Goal: Task Accomplishment & Management: Manage account settings

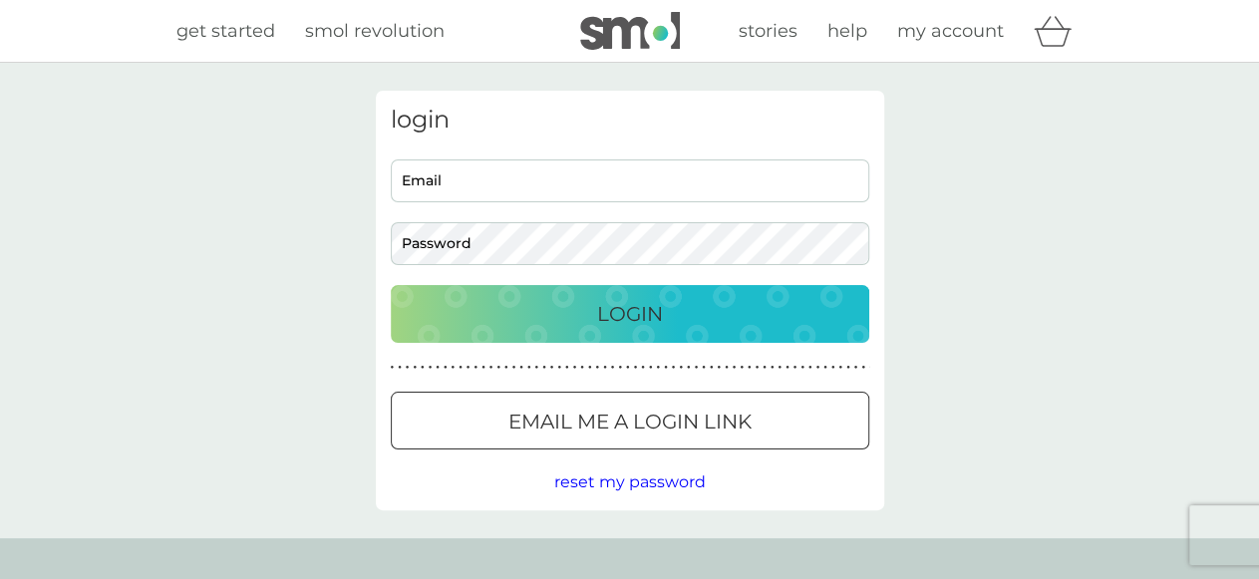
type input "skydiverter@gmail.com"
click at [633, 312] on p "Login" at bounding box center [630, 314] width 66 height 32
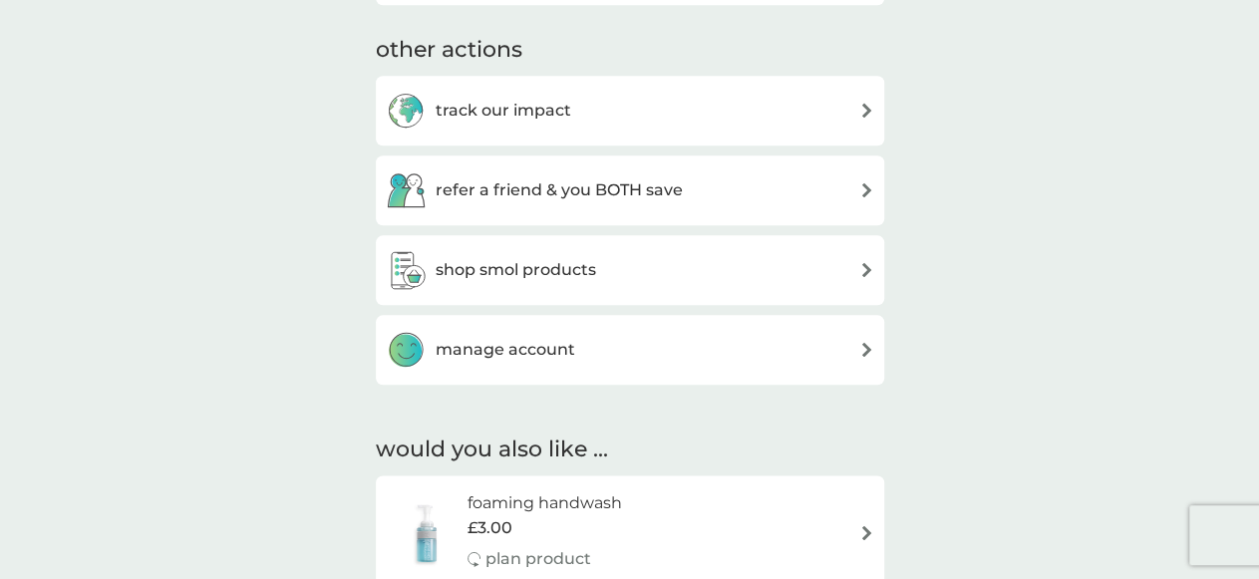
scroll to position [1020, 0]
click at [868, 341] on img at bounding box center [866, 348] width 15 height 15
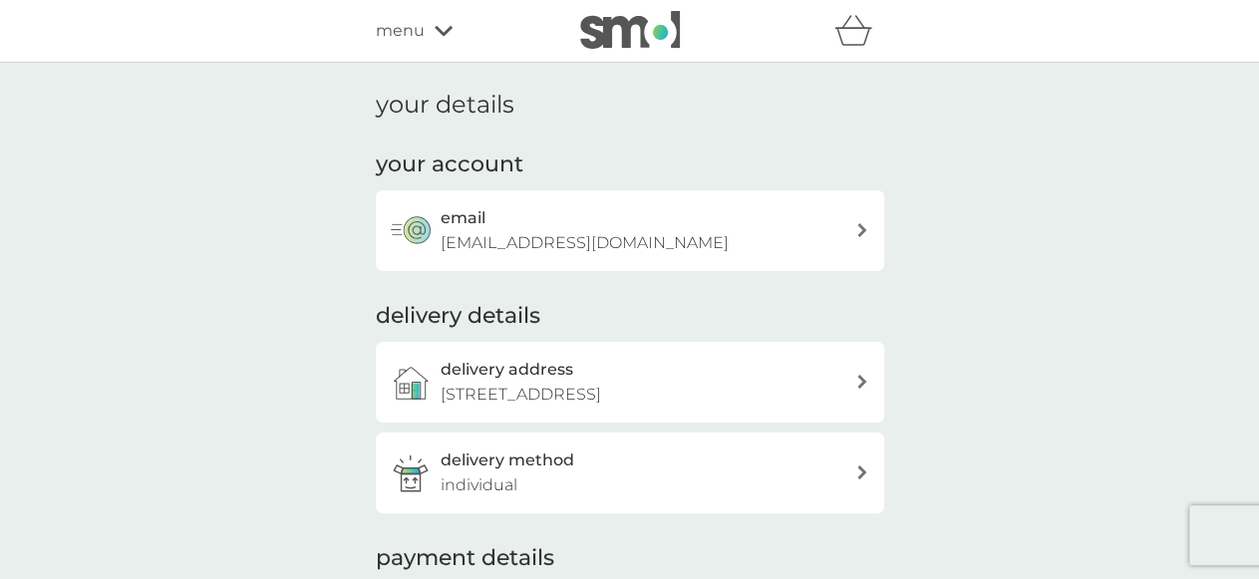
click at [437, 33] on icon at bounding box center [444, 31] width 18 height 12
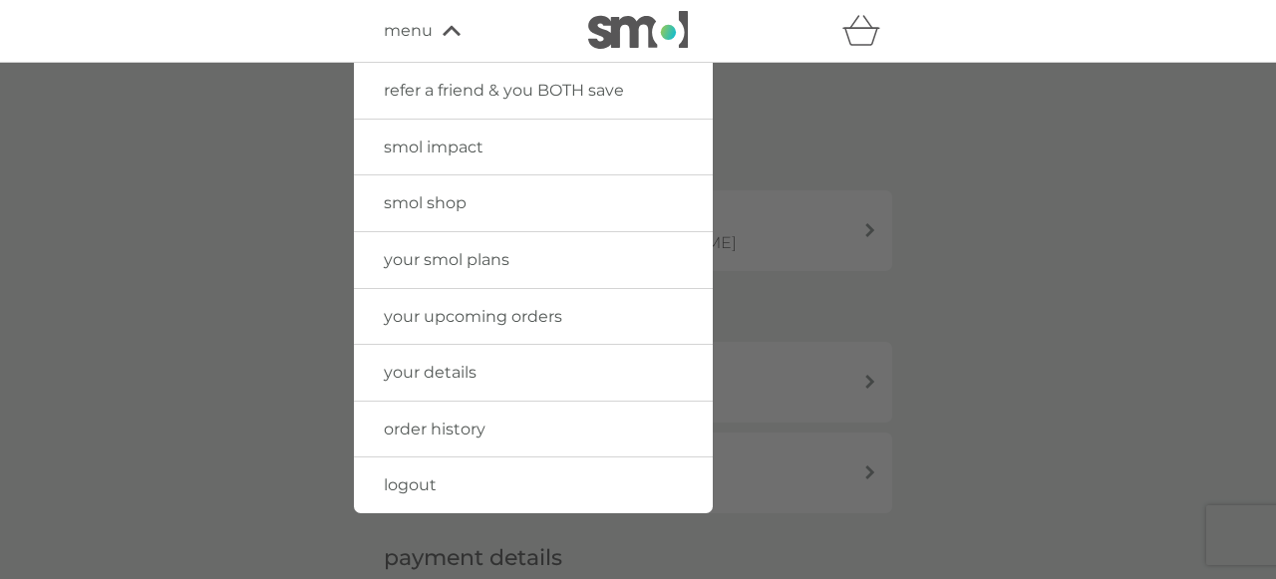
click at [537, 254] on link "your smol plans" at bounding box center [533, 260] width 359 height 56
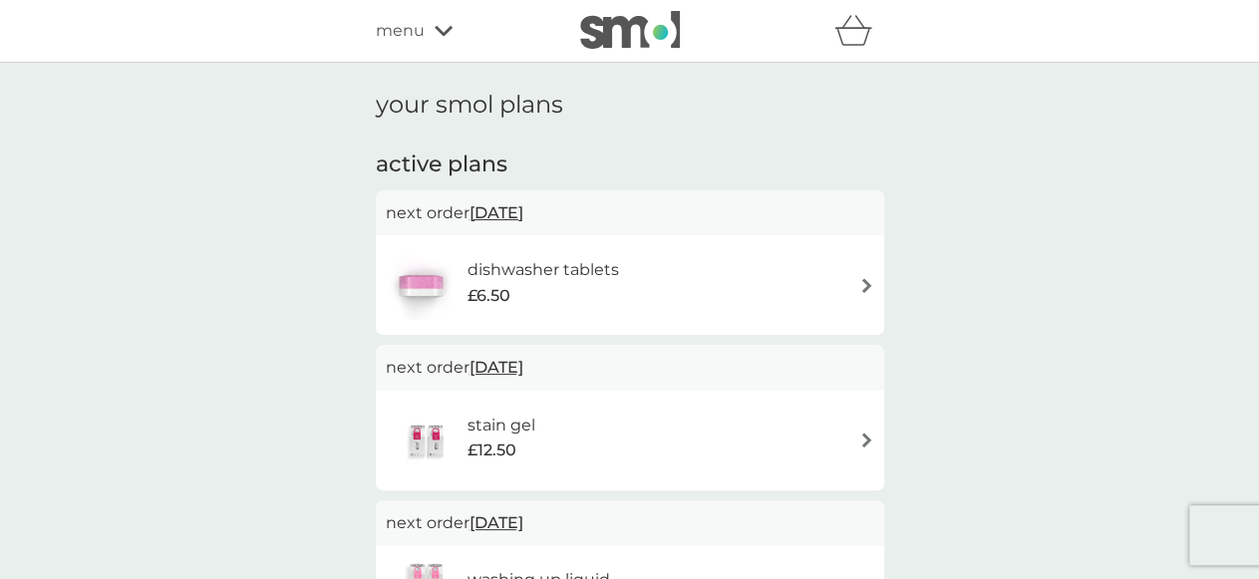
click at [859, 278] on img at bounding box center [866, 285] width 15 height 15
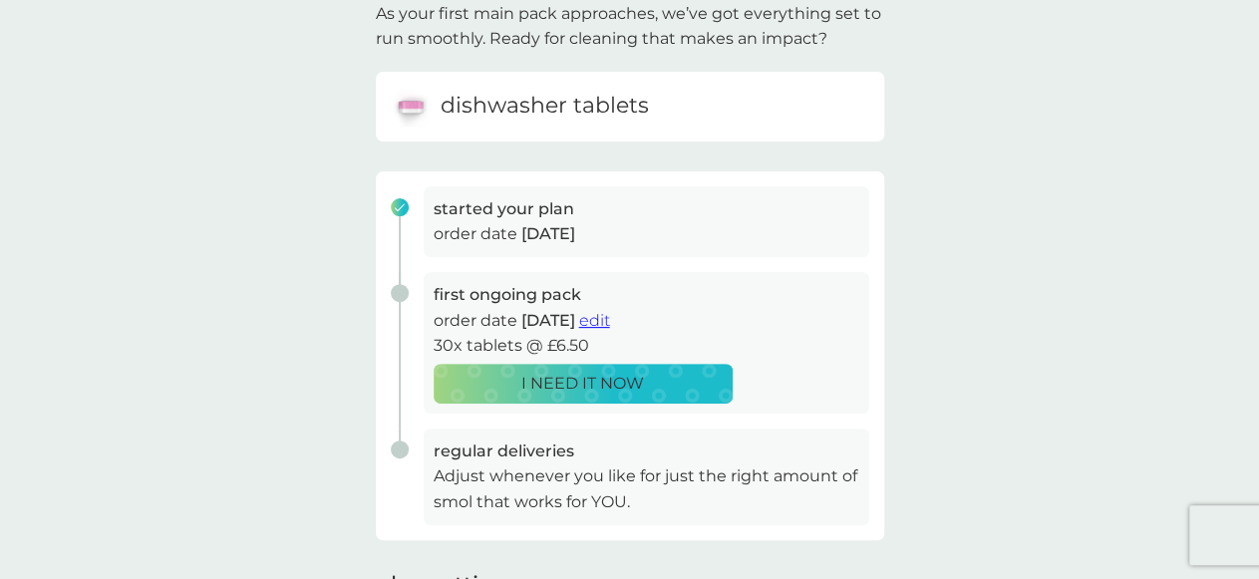
scroll to position [146, 0]
click at [607, 322] on span "edit" at bounding box center [594, 320] width 31 height 19
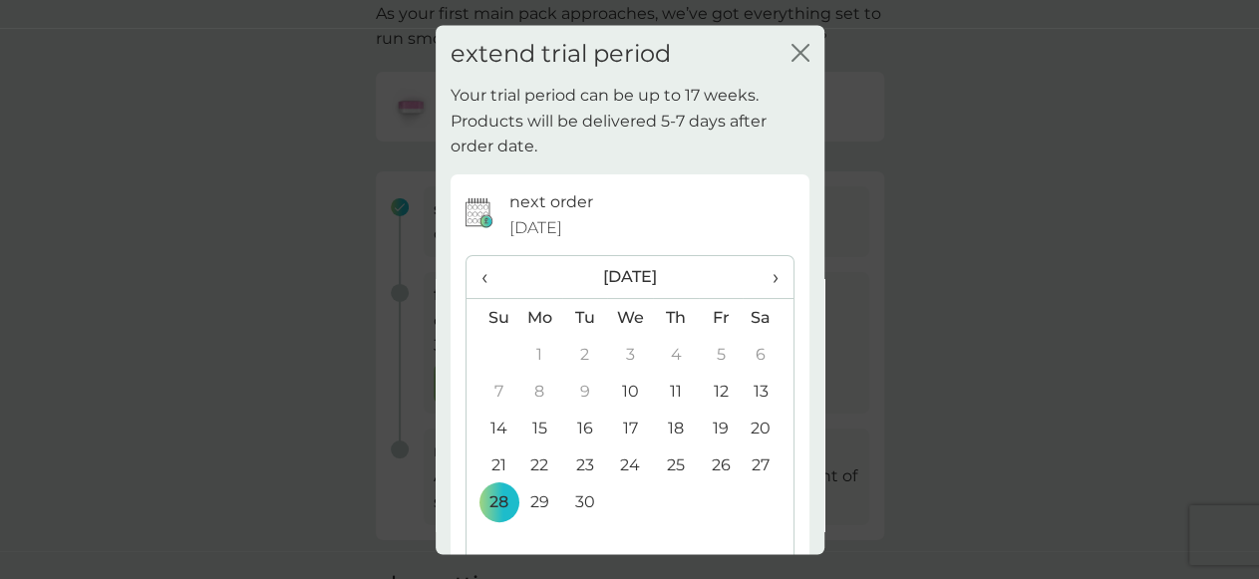
click at [758, 257] on span "›" at bounding box center [768, 278] width 20 height 42
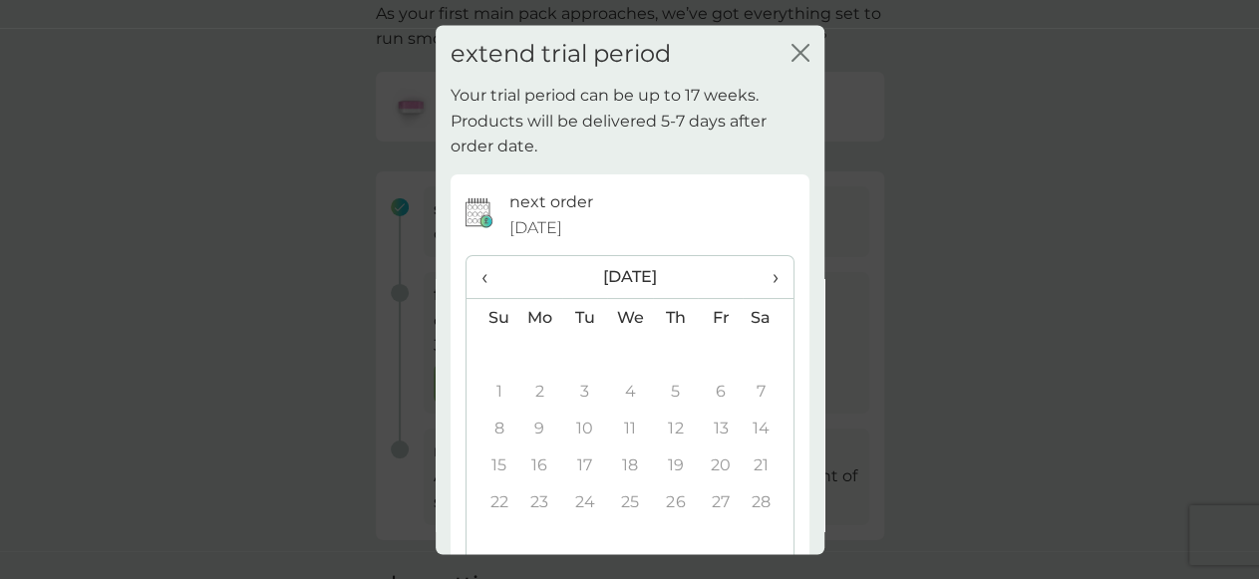
click at [758, 257] on span "›" at bounding box center [768, 278] width 20 height 42
click at [494, 257] on span "‹" at bounding box center [492, 278] width 21 height 42
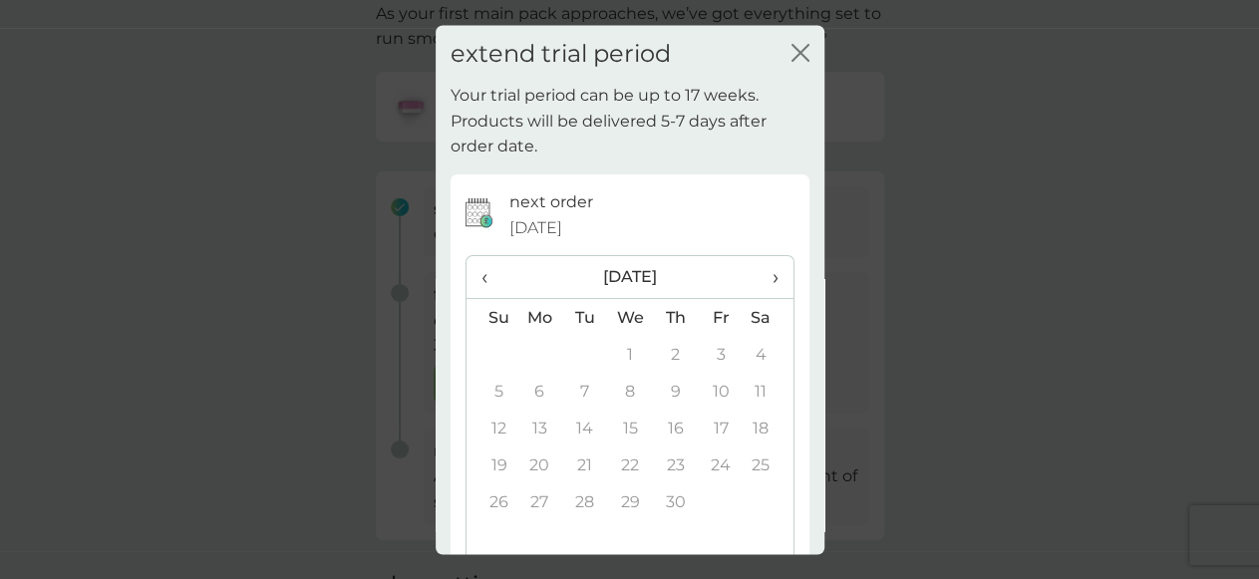
click at [494, 257] on span "‹" at bounding box center [492, 278] width 21 height 42
click at [761, 257] on th "›" at bounding box center [768, 278] width 50 height 43
click at [486, 257] on span "‹" at bounding box center [492, 278] width 21 height 42
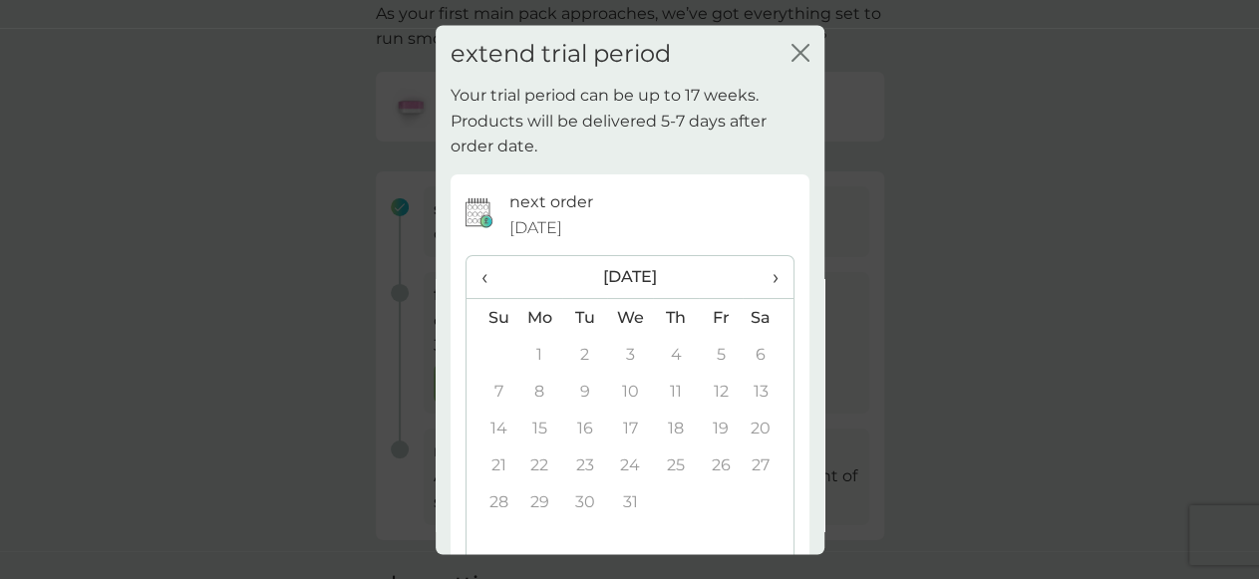
click at [486, 257] on span "‹" at bounding box center [492, 278] width 21 height 42
click at [792, 49] on icon "close" at bounding box center [801, 53] width 18 height 18
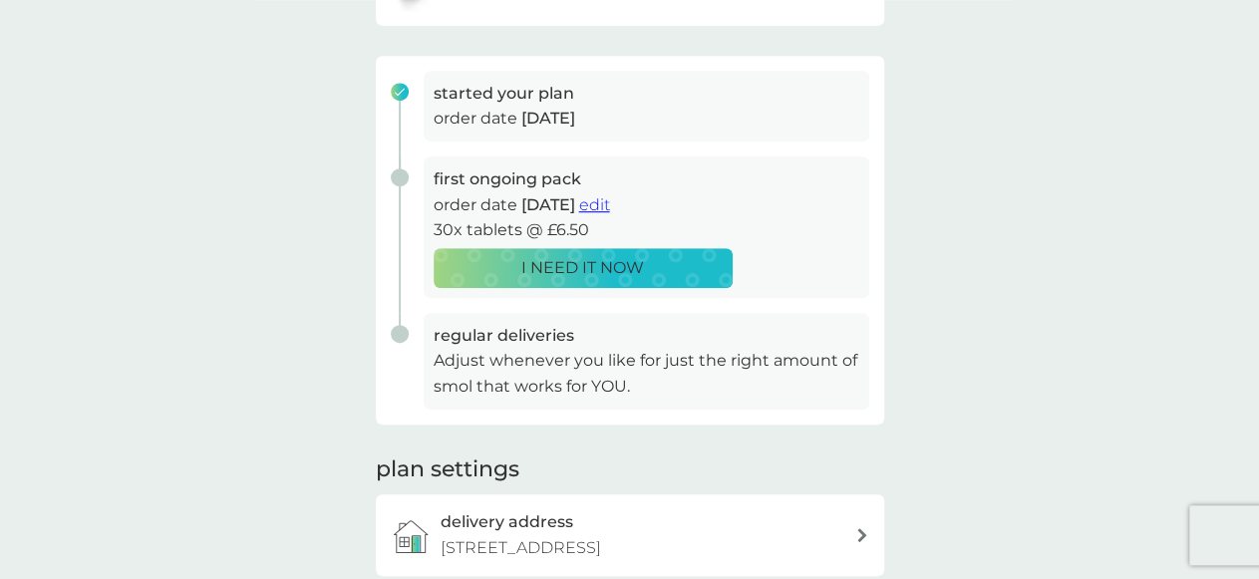
scroll to position [270, 0]
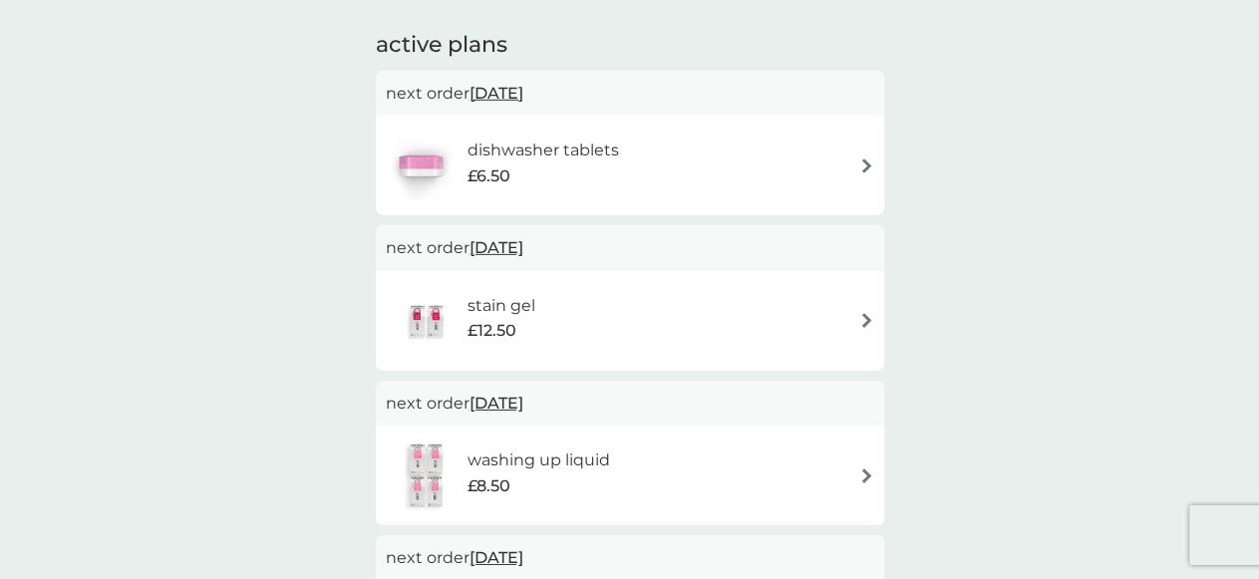
scroll to position [122, 0]
click at [868, 170] on img at bounding box center [866, 164] width 15 height 15
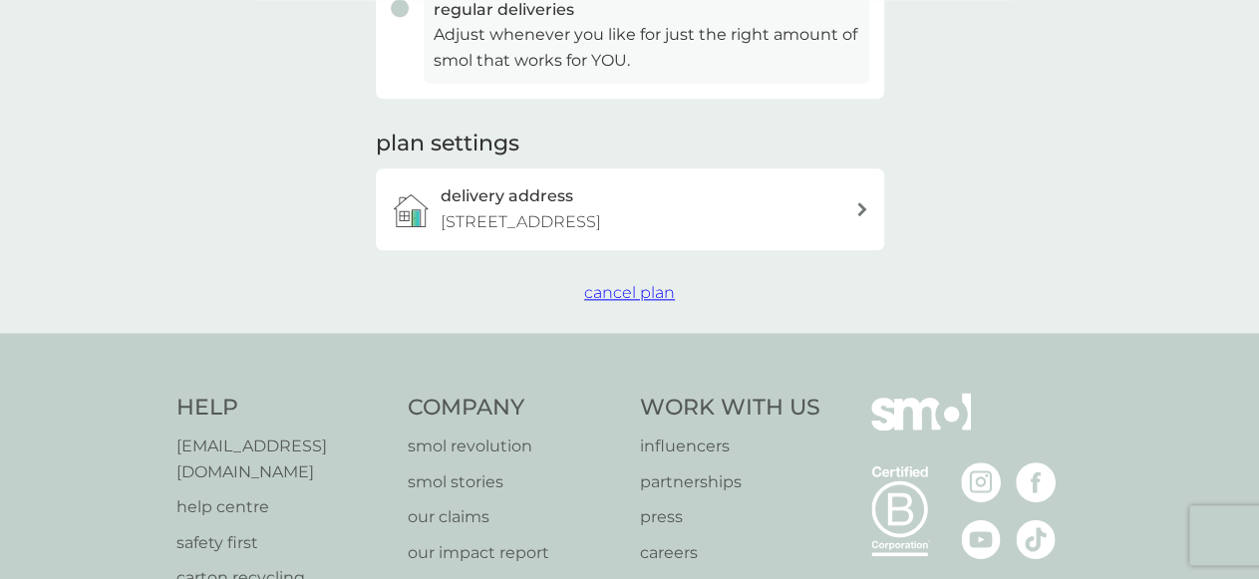
click at [628, 294] on span "cancel plan" at bounding box center [629, 291] width 91 height 19
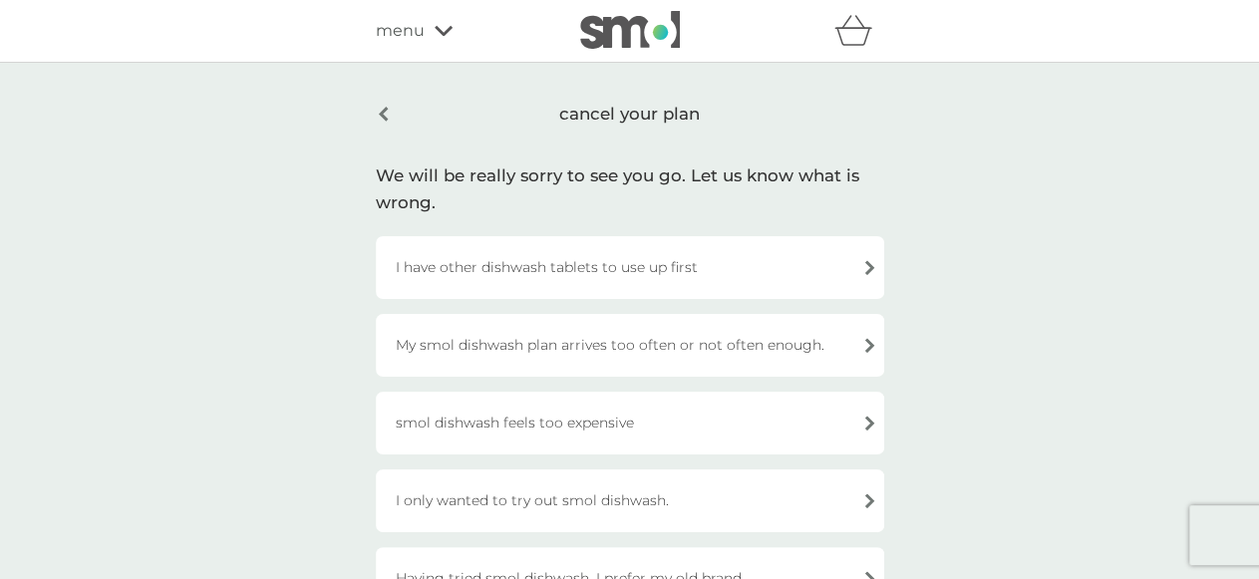
click at [870, 236] on div "I have other dishwash tablets to use up first" at bounding box center [630, 267] width 508 height 63
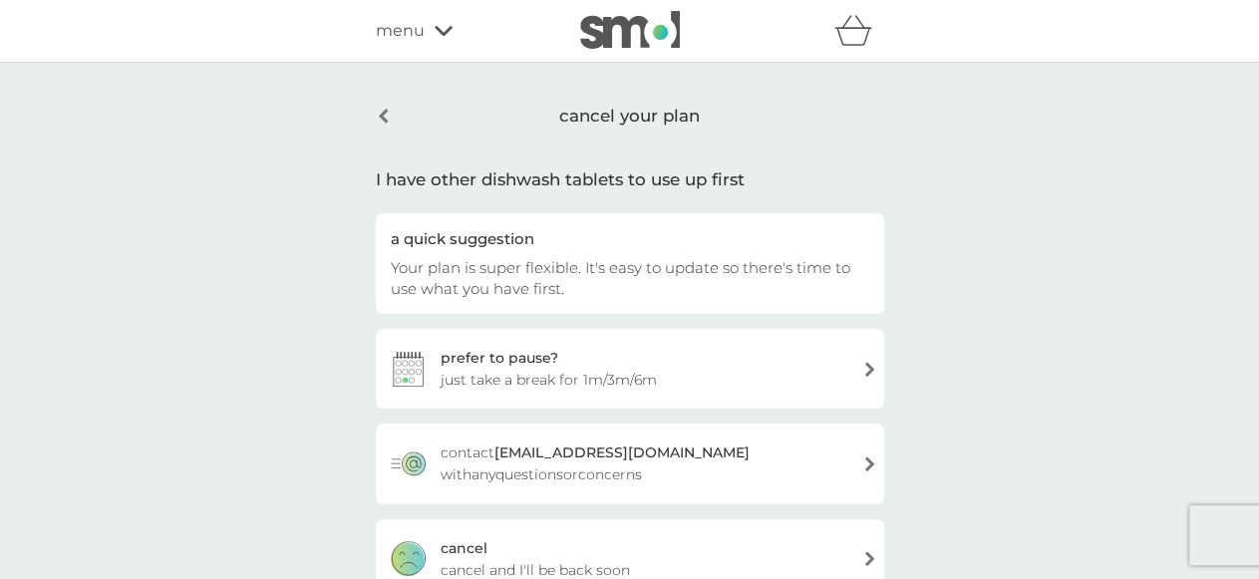
click at [869, 370] on div "prefer to pause? just take a break for 1m/3m/6m" at bounding box center [630, 369] width 508 height 80
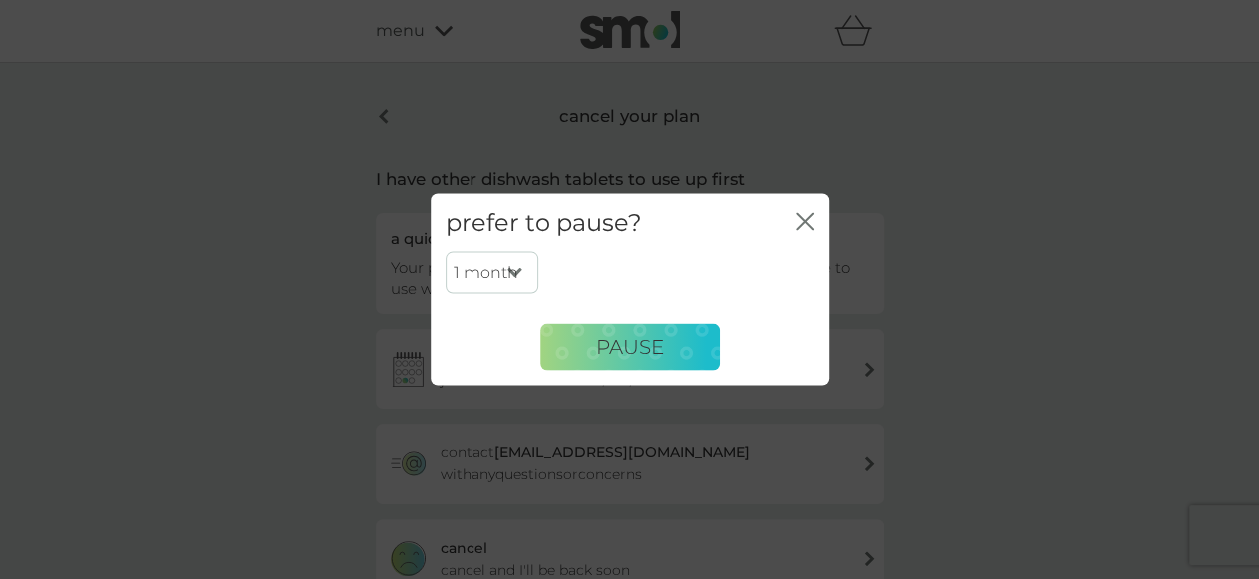
click at [446, 252] on select "1 month 3 months 6 months" at bounding box center [492, 273] width 93 height 42
select select "6"
click option "6 months" at bounding box center [0, 0] width 0 height 0
drag, startPoint x: 629, startPoint y: 360, endPoint x: 636, endPoint y: 352, distance: 10.6
click at [636, 352] on button "PAUSE" at bounding box center [629, 347] width 179 height 48
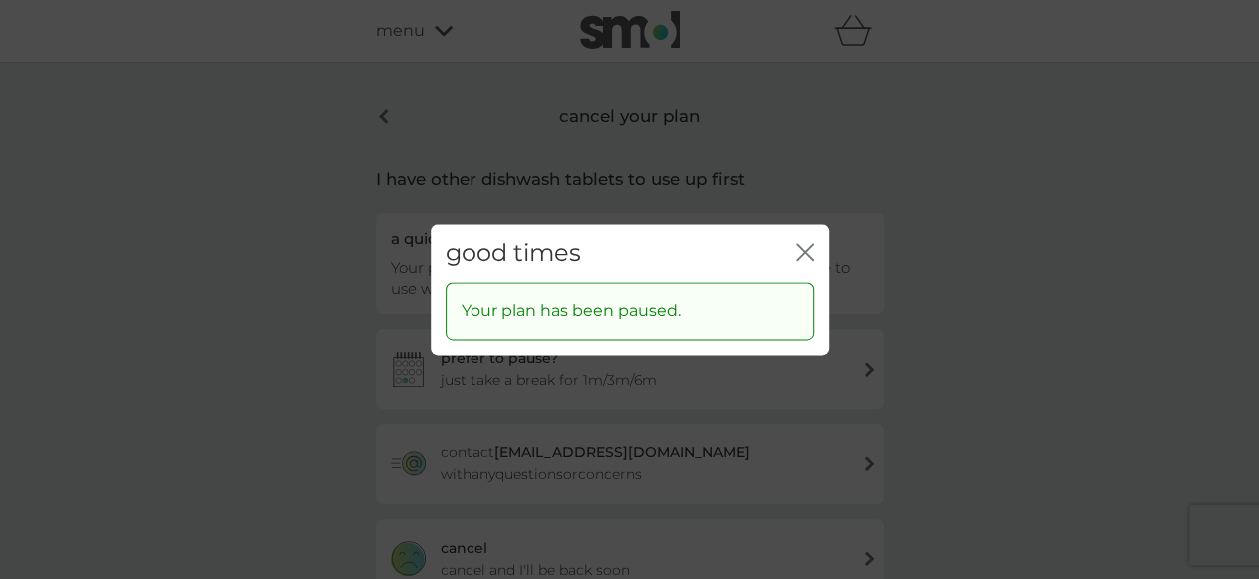
click at [815, 258] on div "good times close" at bounding box center [630, 253] width 399 height 59
click at [805, 248] on icon "close" at bounding box center [806, 252] width 18 height 18
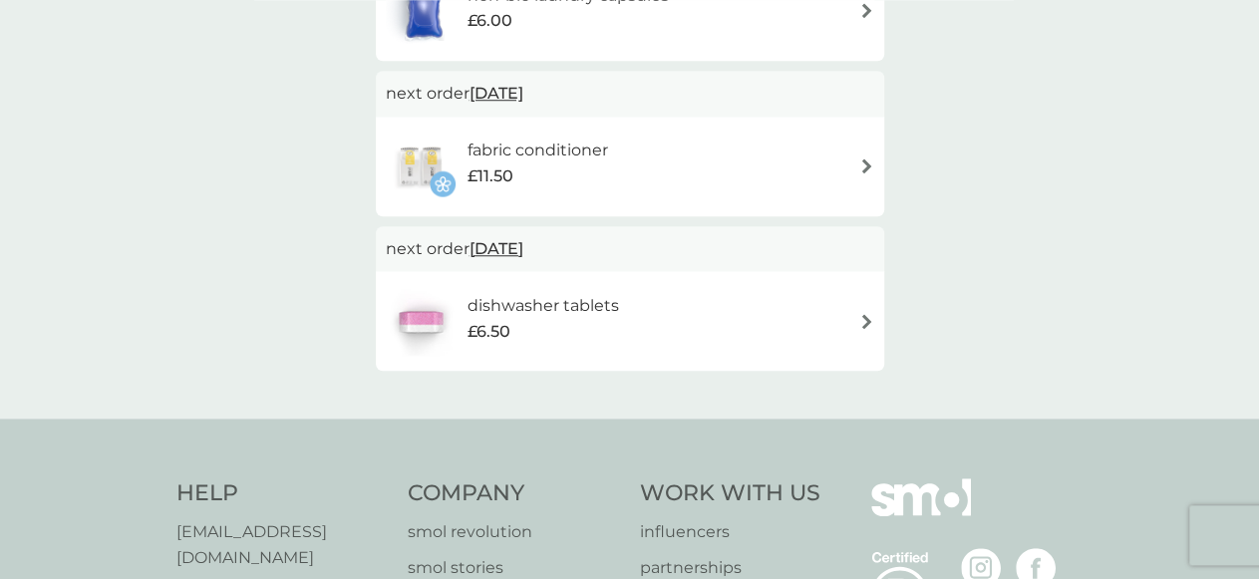
scroll to position [739, 0]
click at [869, 170] on img at bounding box center [866, 167] width 15 height 15
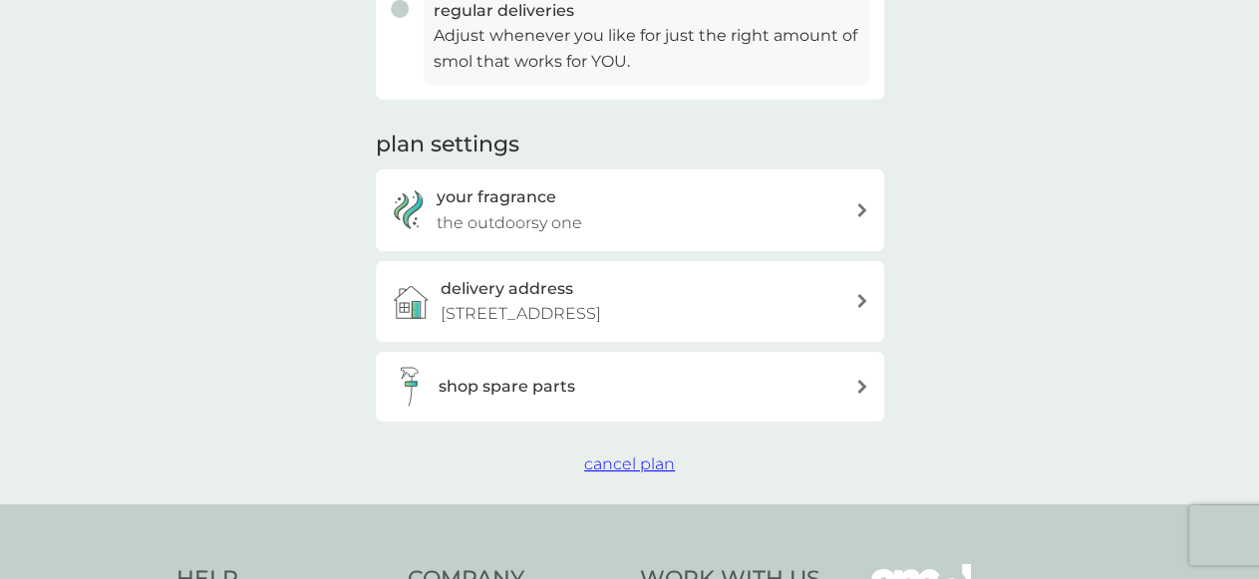
scroll to position [587, 0]
click at [635, 467] on span "cancel plan" at bounding box center [629, 463] width 91 height 19
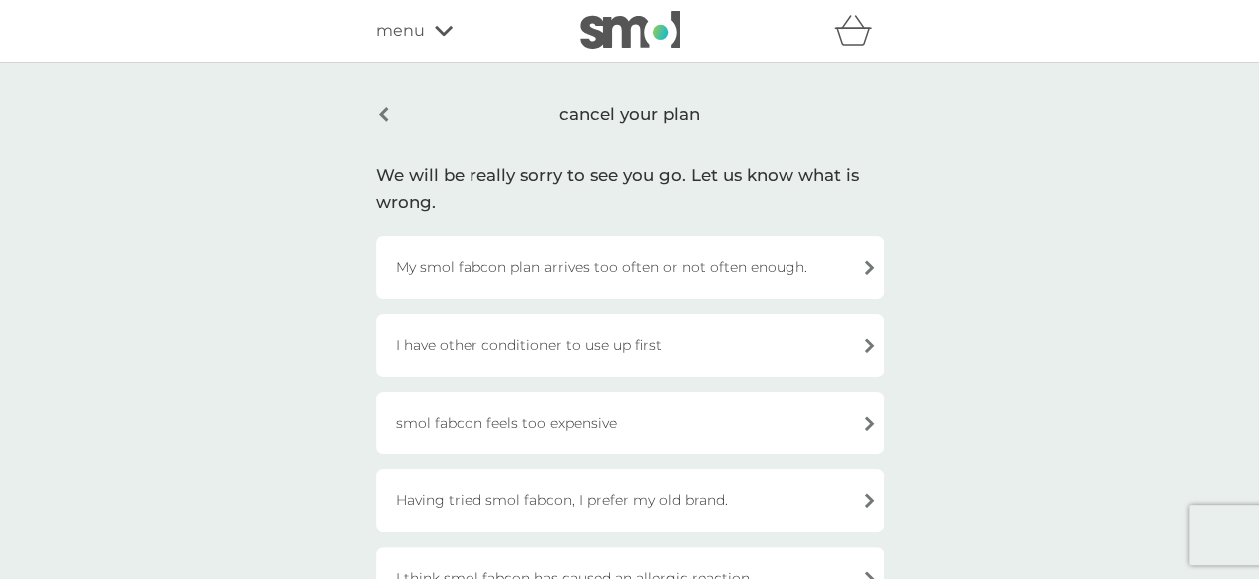
click at [866, 316] on div "I have other conditioner to use up first" at bounding box center [630, 345] width 508 height 63
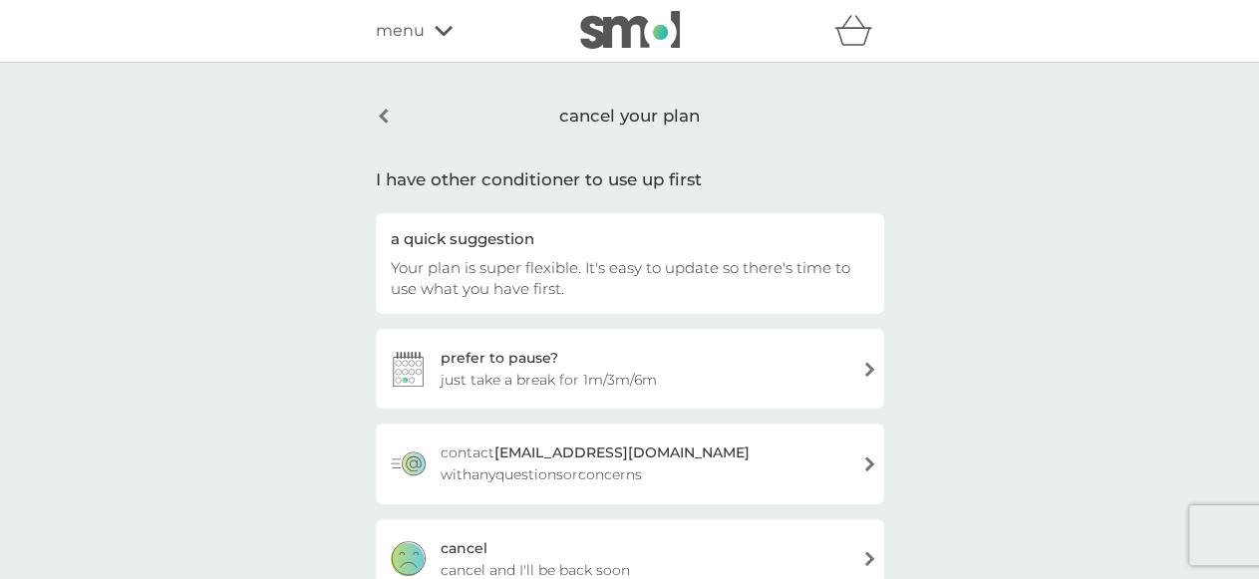
click at [869, 362] on div "prefer to pause? just take a break for 1m/3m/6m" at bounding box center [630, 369] width 508 height 80
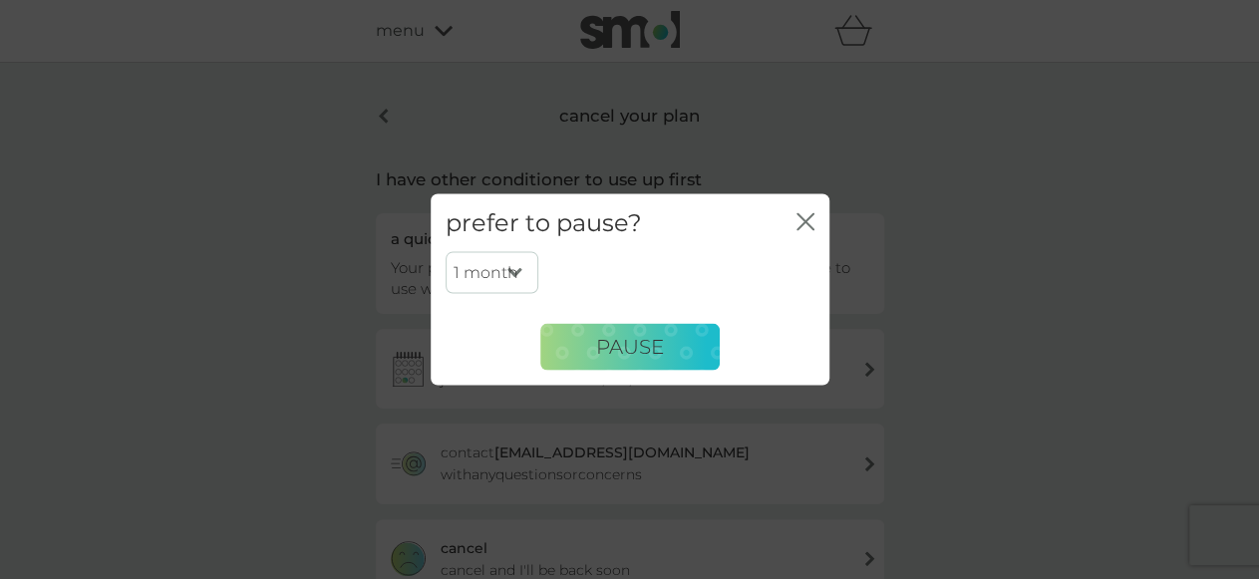
click at [446, 252] on select "1 month 3 months 6 months" at bounding box center [492, 273] width 93 height 42
select select "6"
click option "6 months" at bounding box center [0, 0] width 0 height 0
click at [649, 341] on span "PAUSE" at bounding box center [630, 347] width 68 height 24
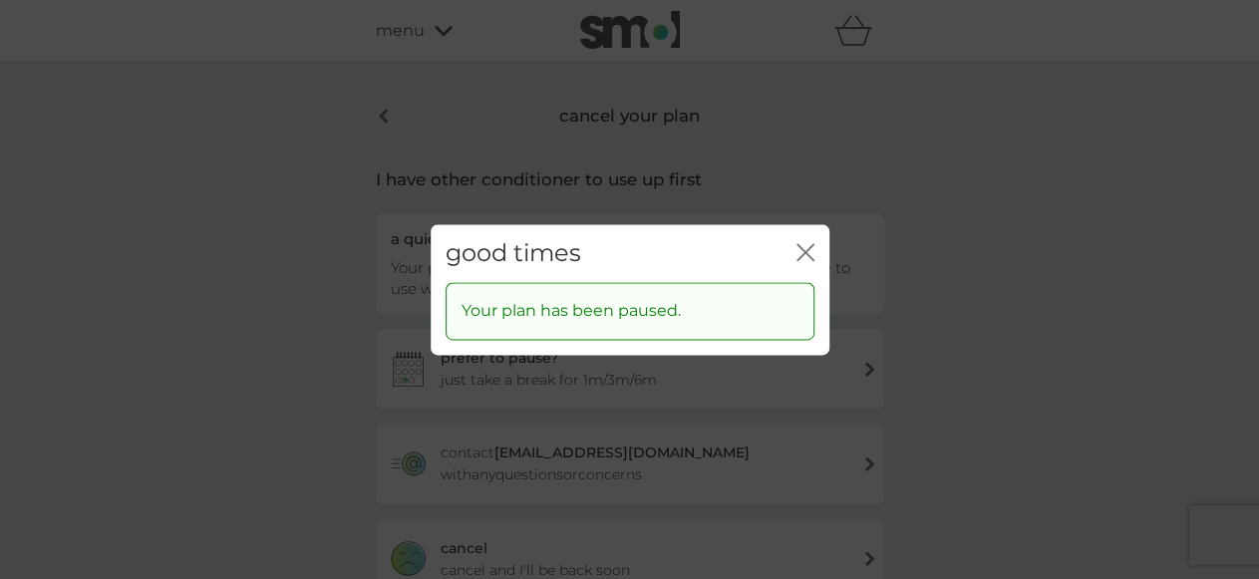
click at [804, 250] on icon "close" at bounding box center [802, 252] width 8 height 16
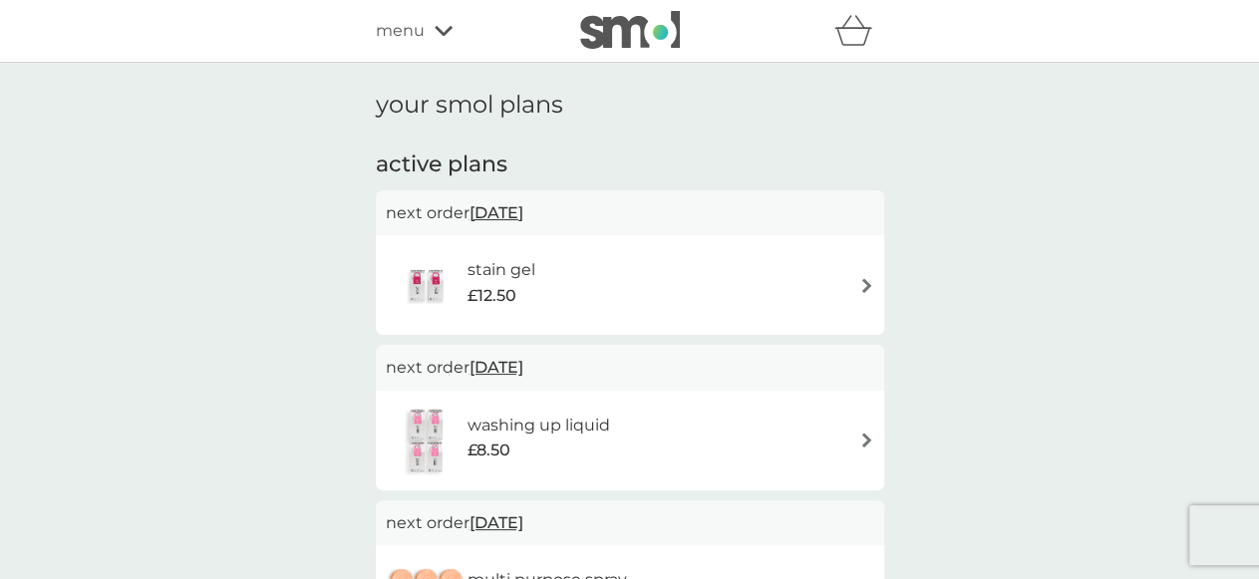
click at [866, 286] on img at bounding box center [866, 285] width 15 height 15
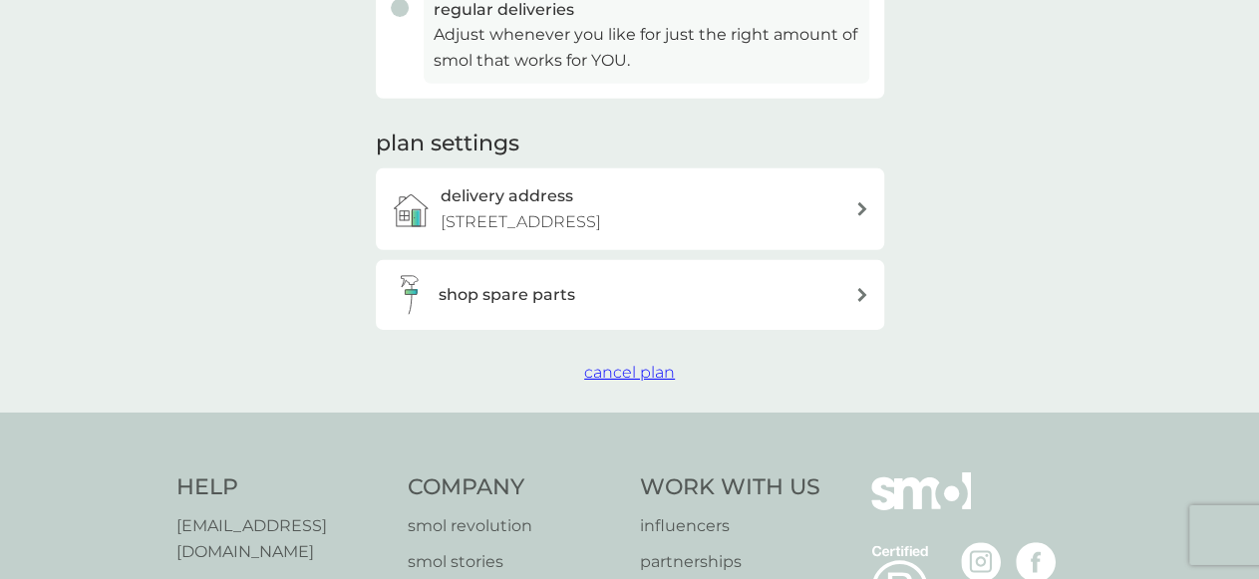
scroll to position [588, 0]
click at [633, 377] on span "cancel plan" at bounding box center [629, 371] width 91 height 19
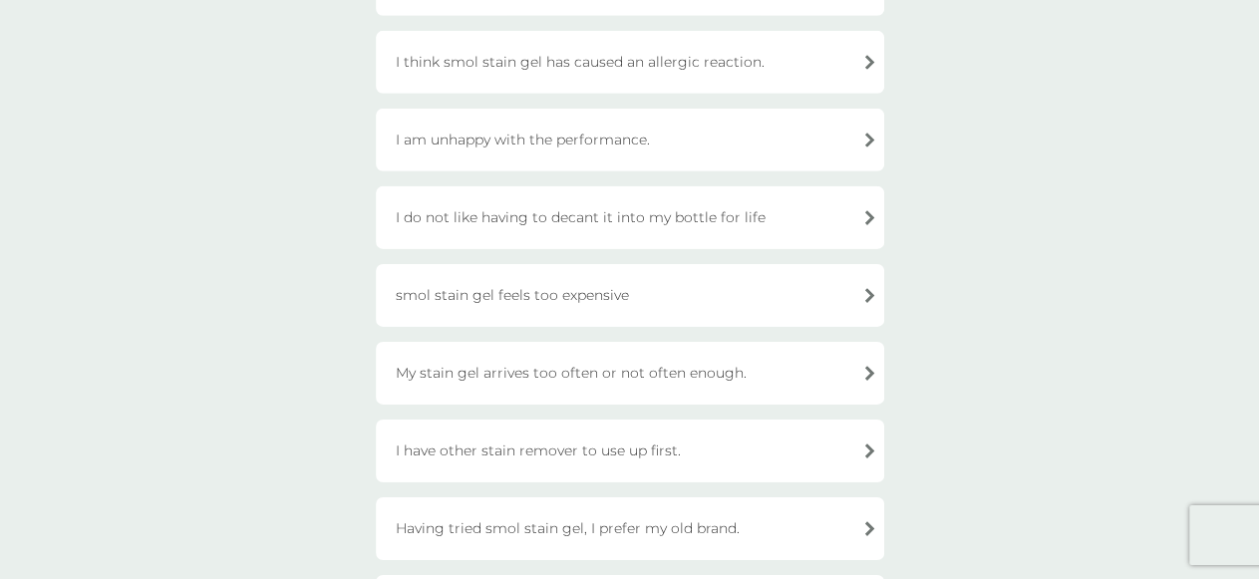
scroll to position [440, 0]
click at [865, 420] on div "I have other stain remover to use up first." at bounding box center [630, 450] width 508 height 63
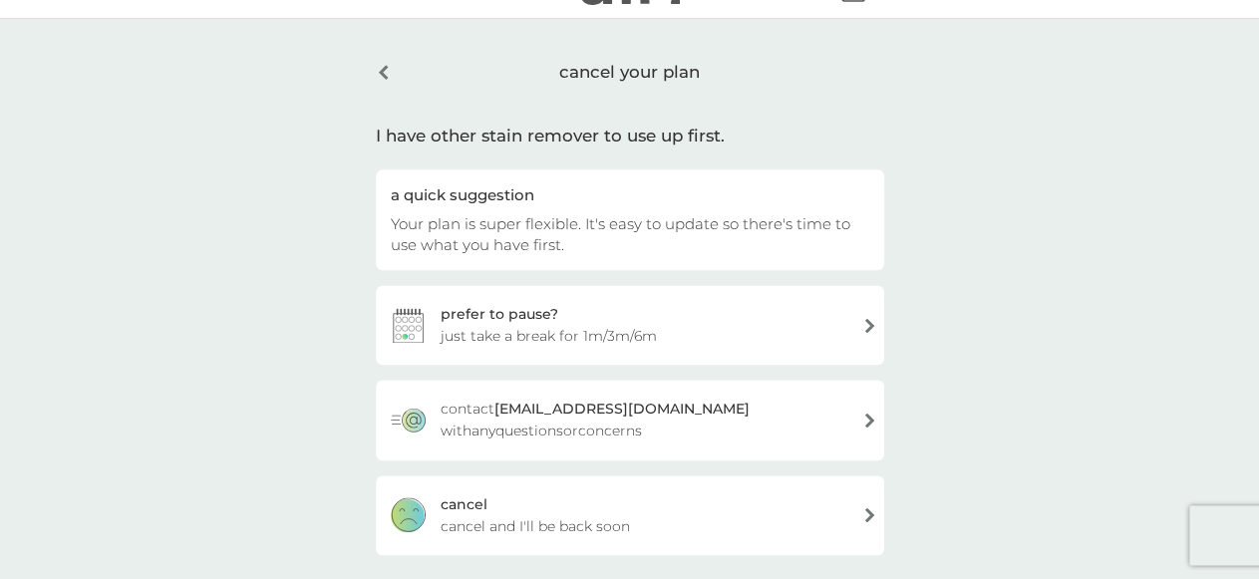
scroll to position [45, 0]
click at [873, 498] on div "cancel cancel and I'll be back soon" at bounding box center [630, 515] width 508 height 80
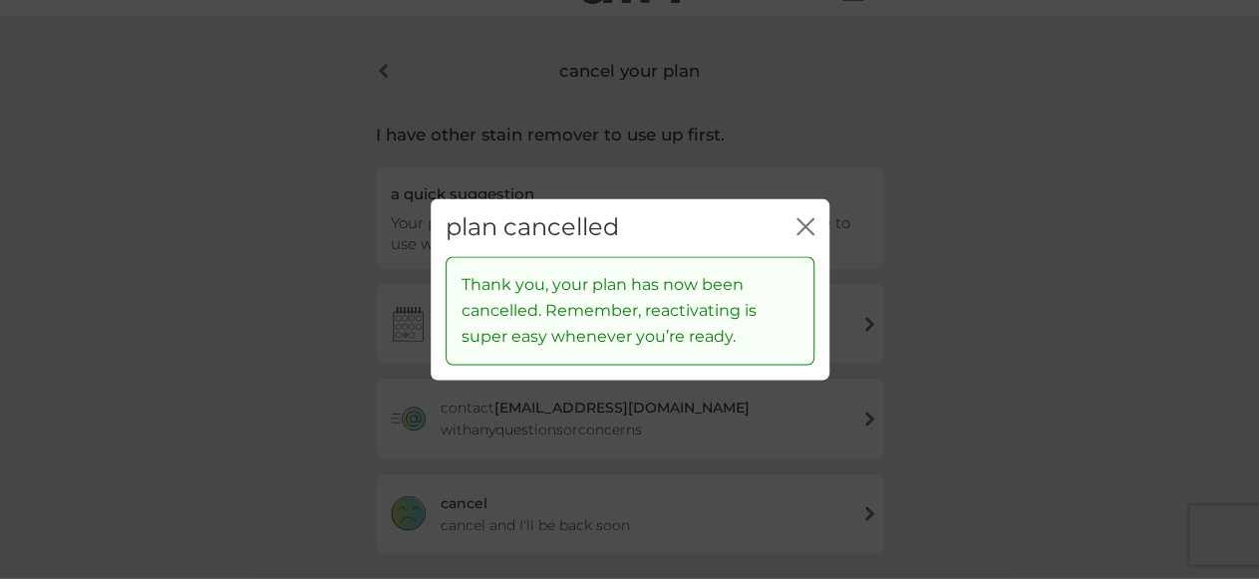
click at [808, 223] on icon "close" at bounding box center [806, 226] width 18 height 18
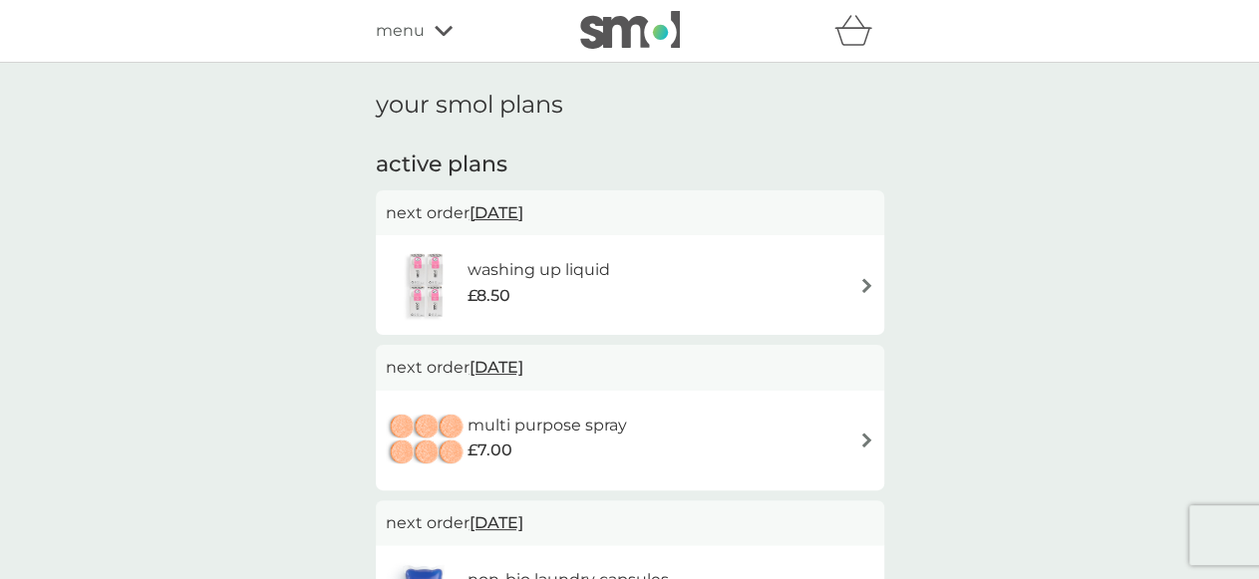
click at [865, 288] on img at bounding box center [866, 285] width 15 height 15
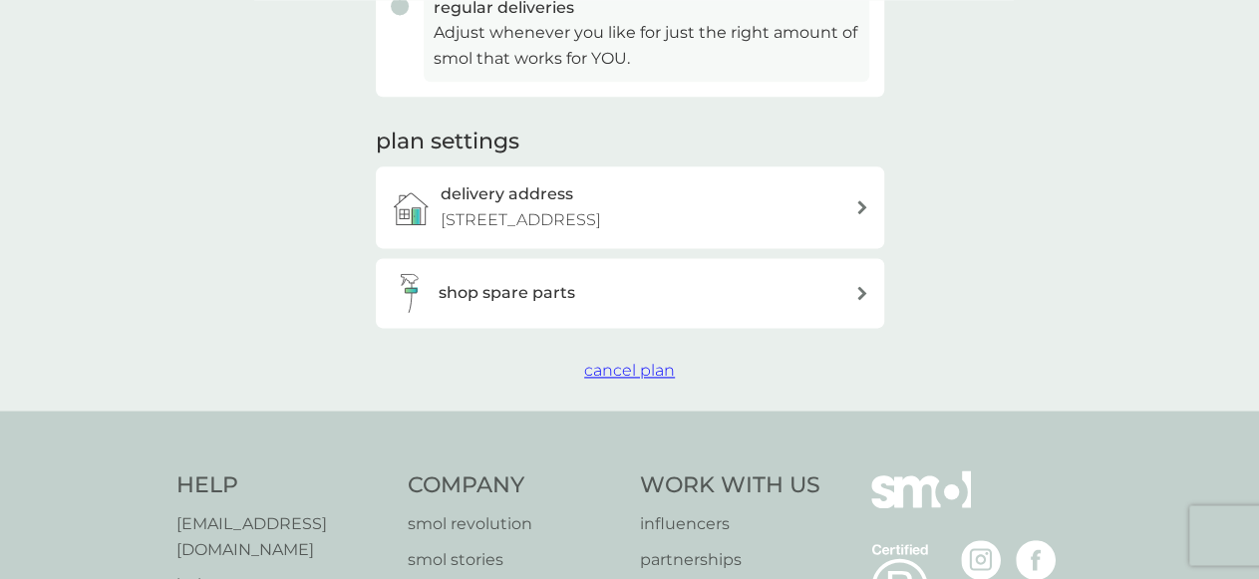
scroll to position [590, 0]
click at [634, 368] on span "cancel plan" at bounding box center [629, 369] width 91 height 19
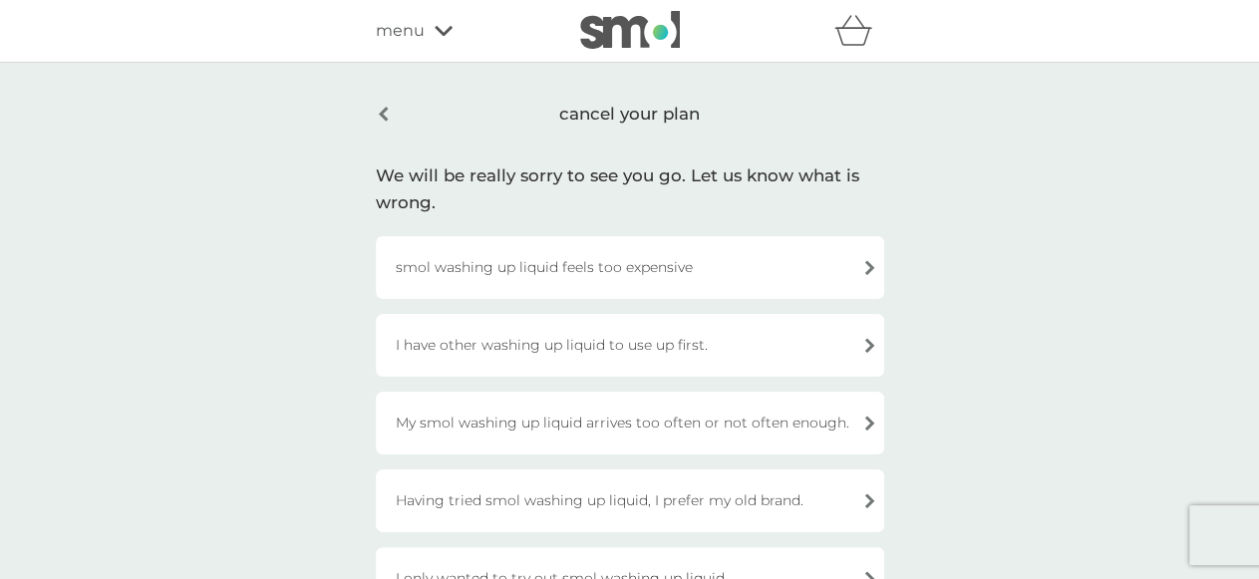
click at [871, 318] on div "I have other washing up liquid to use up first." at bounding box center [630, 345] width 508 height 63
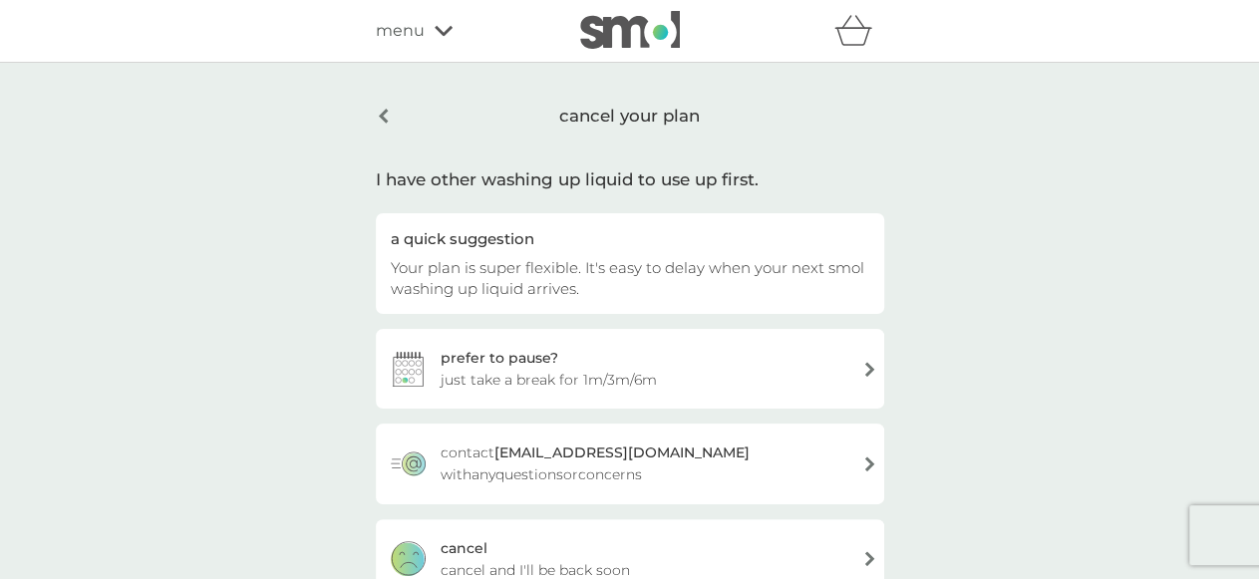
click at [560, 376] on span "just take a break for 1m/3m/6m" at bounding box center [549, 380] width 216 height 22
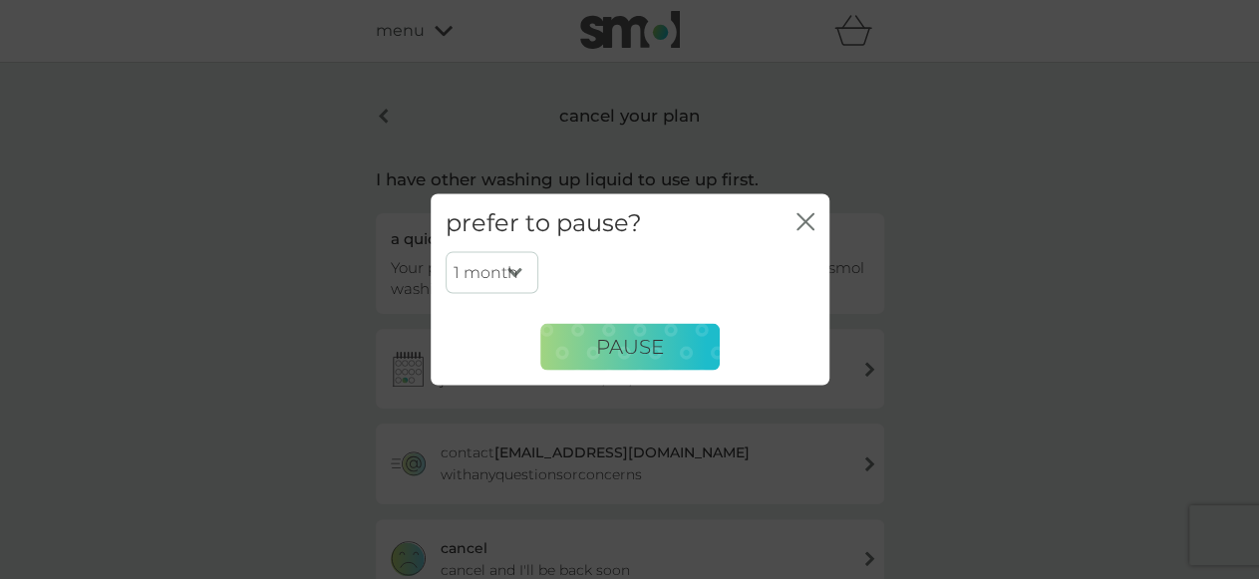
click at [446, 252] on select "1 month 3 months 6 months" at bounding box center [492, 273] width 93 height 42
select select "6"
click option "6 months" at bounding box center [0, 0] width 0 height 0
click at [610, 348] on span "PAUSE" at bounding box center [630, 347] width 68 height 24
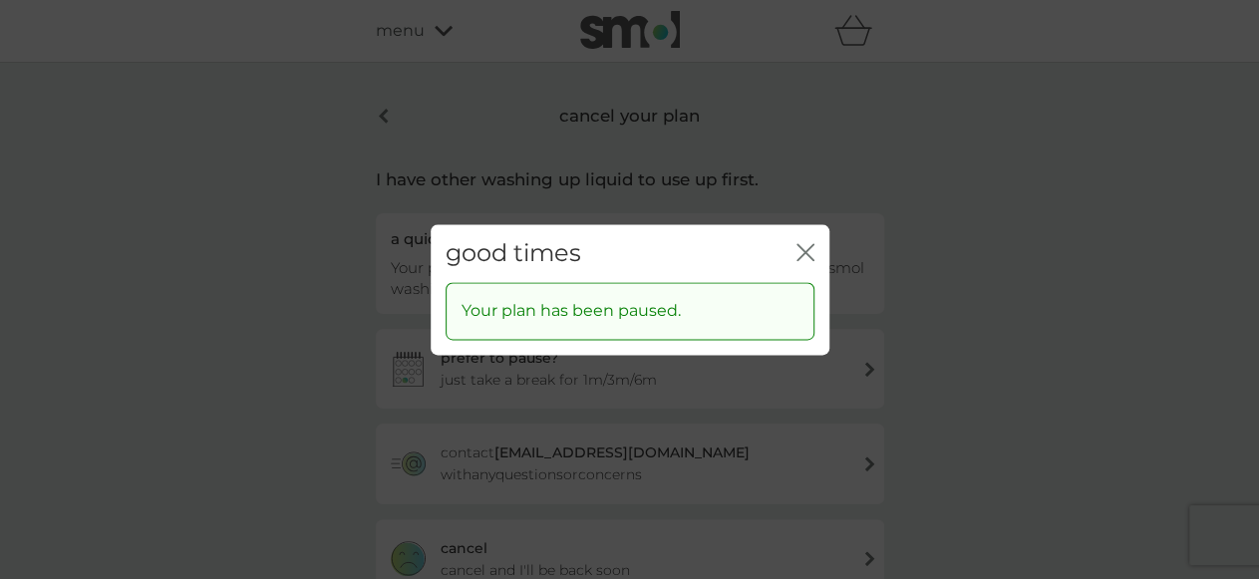
click at [807, 248] on icon "close" at bounding box center [806, 252] width 18 height 18
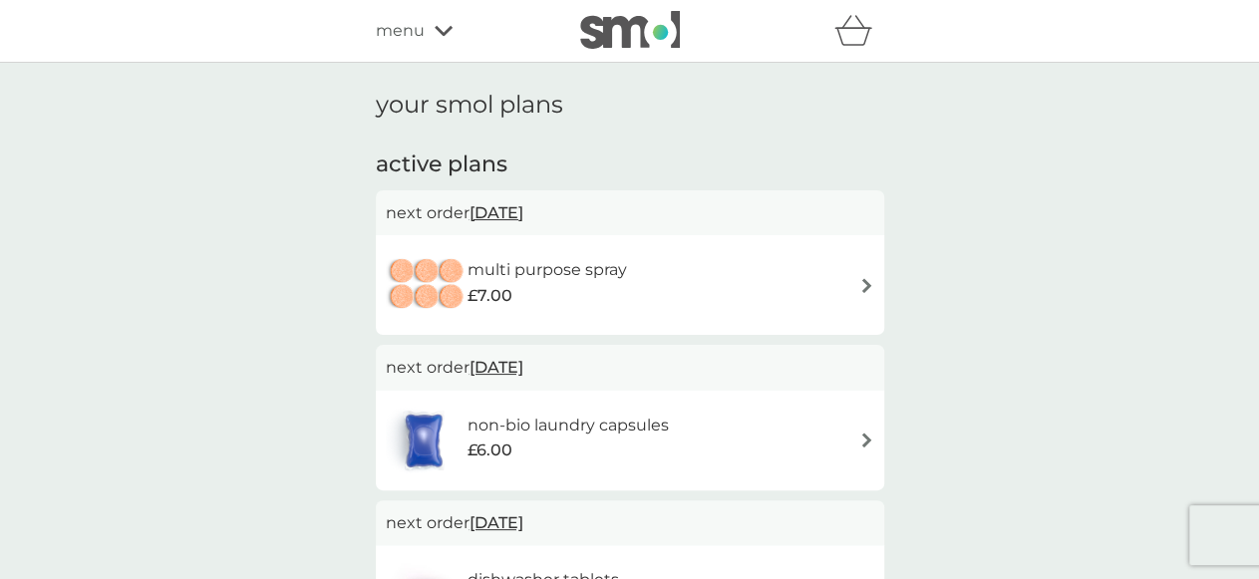
click at [866, 284] on img at bounding box center [866, 285] width 15 height 15
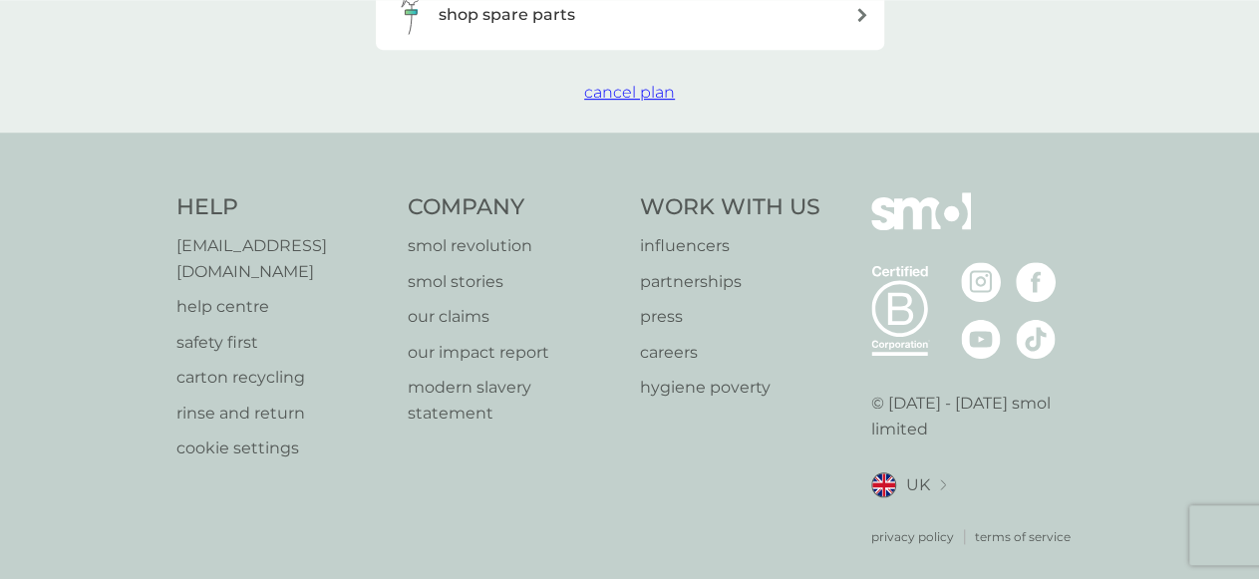
scroll to position [869, 0]
click at [634, 91] on span "cancel plan" at bounding box center [629, 90] width 91 height 19
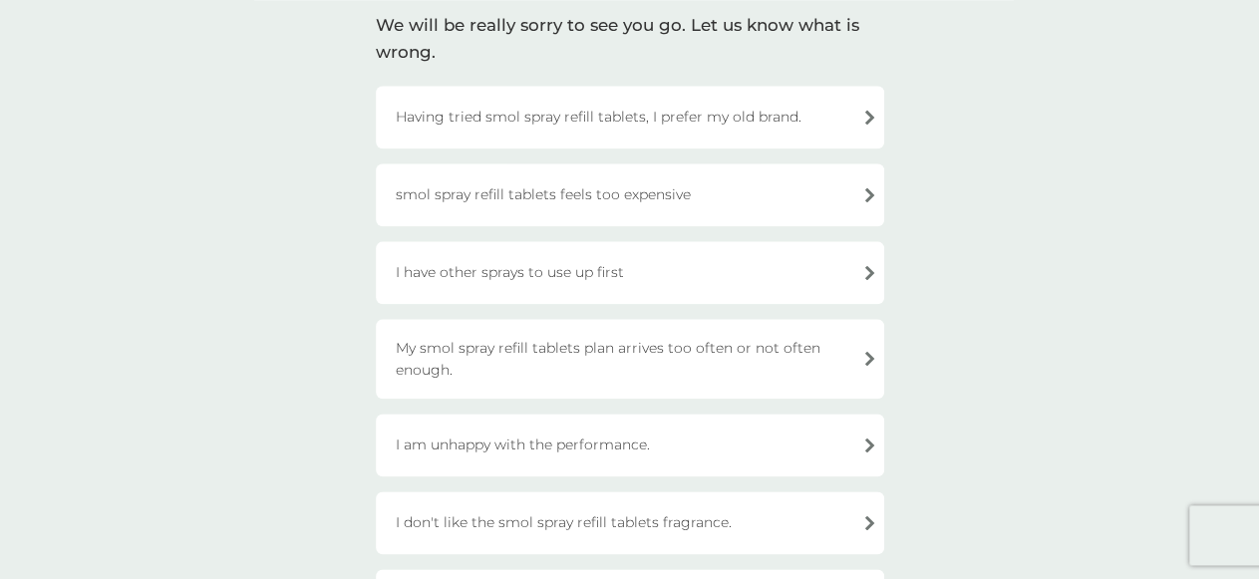
scroll to position [150, 0]
click at [870, 245] on div "I have other sprays to use up first" at bounding box center [630, 273] width 508 height 63
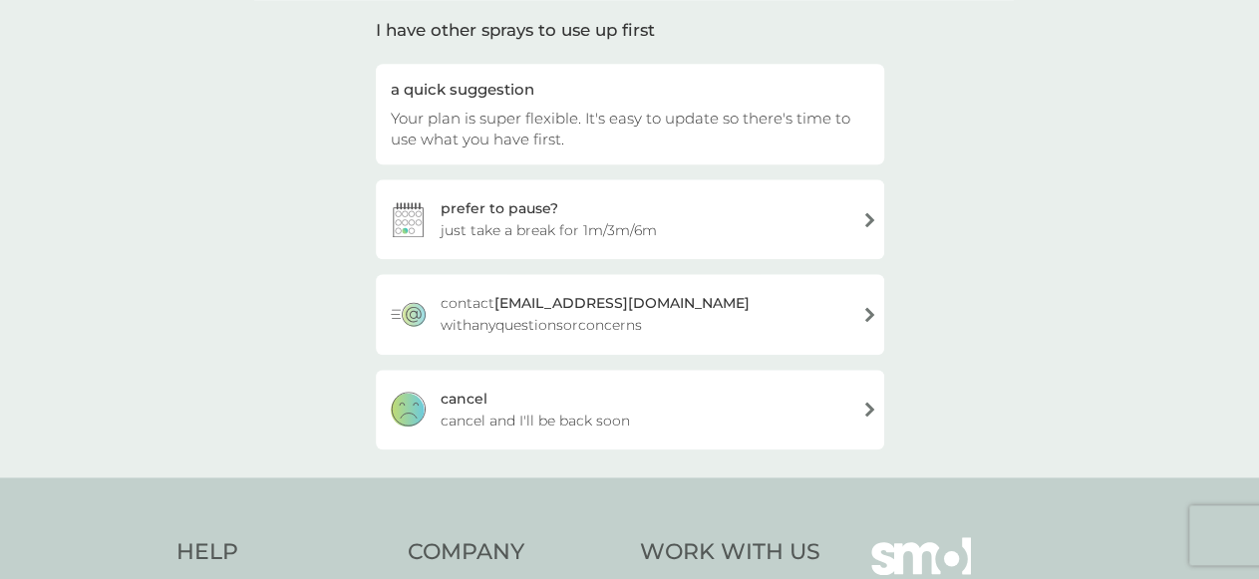
click at [462, 225] on span "just take a break for 1m/3m/6m" at bounding box center [549, 230] width 216 height 22
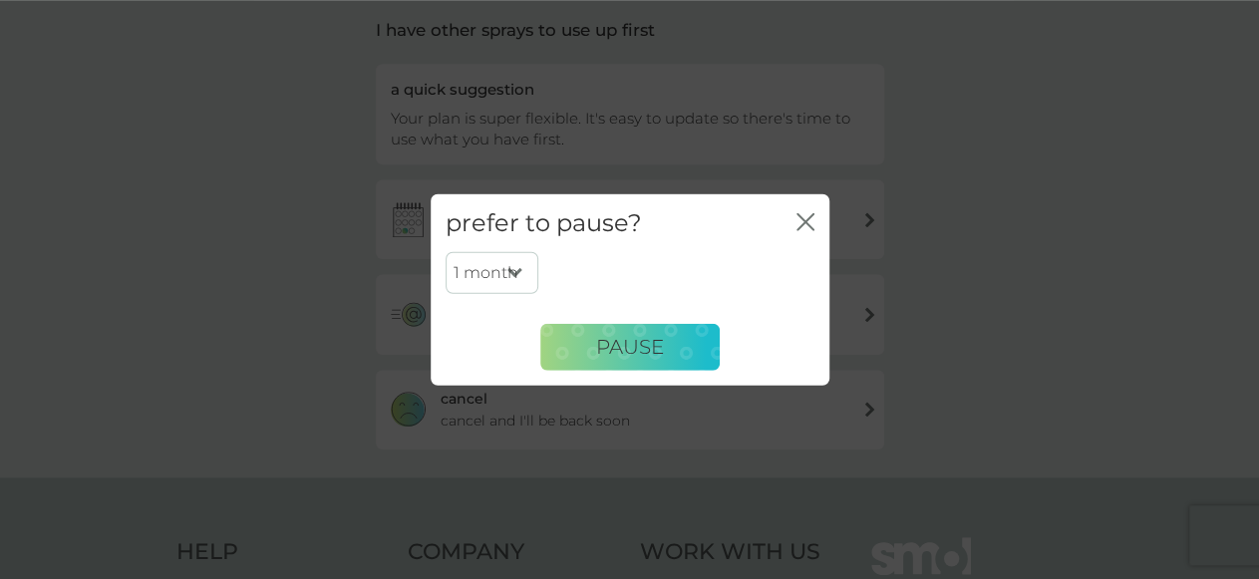
click at [446, 252] on select "1 month 3 months 6 months" at bounding box center [492, 273] width 93 height 42
select select "6"
click option "6 months" at bounding box center [0, 0] width 0 height 0
click at [616, 342] on span "PAUSE" at bounding box center [630, 347] width 68 height 24
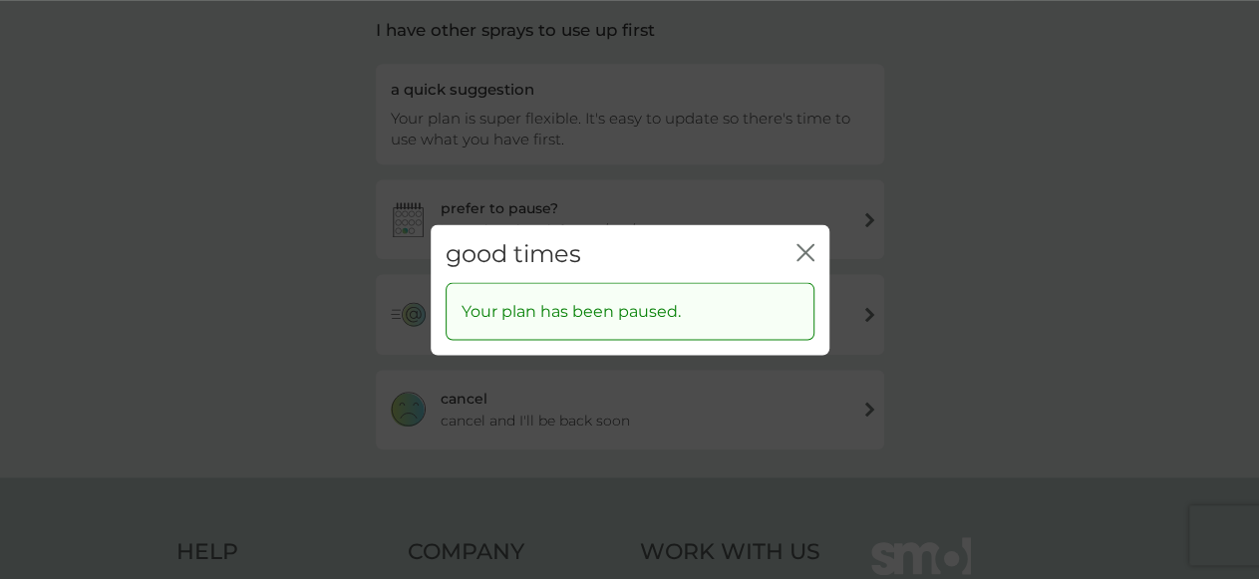
click at [803, 254] on icon "close" at bounding box center [806, 252] width 18 height 18
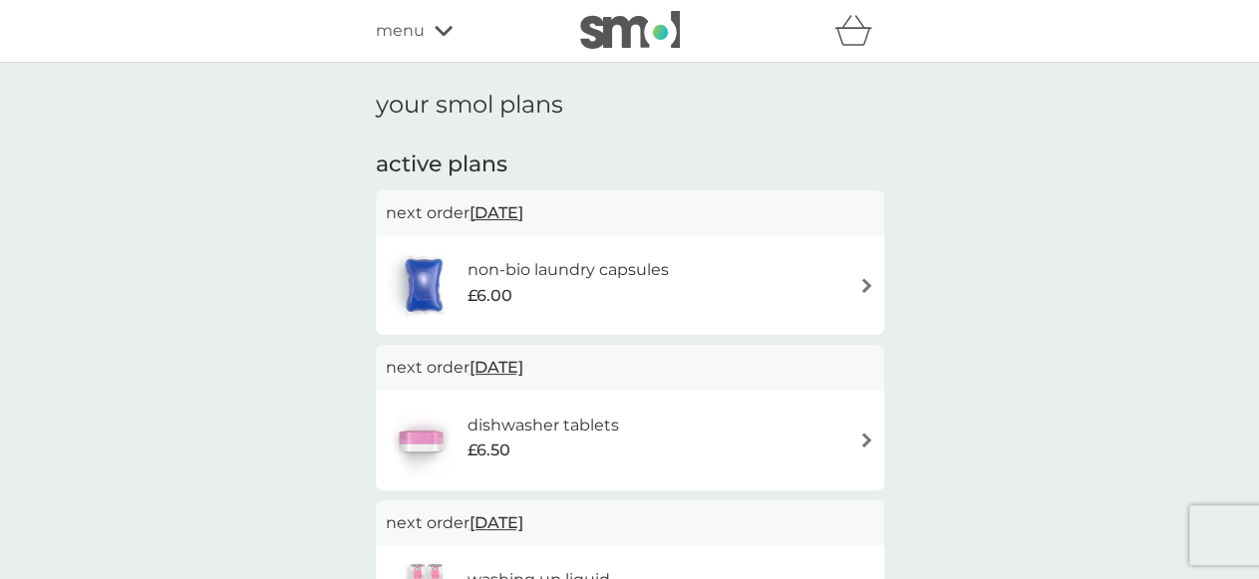
click at [859, 287] on img at bounding box center [866, 285] width 15 height 15
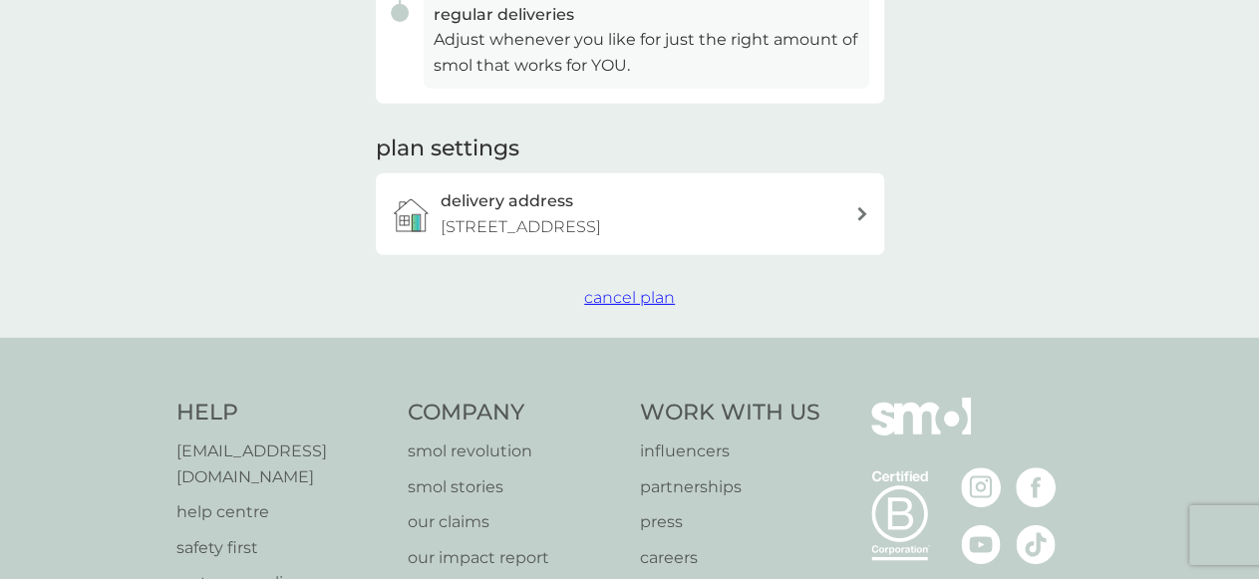
scroll to position [584, 0]
click at [650, 299] on span "cancel plan" at bounding box center [629, 295] width 91 height 19
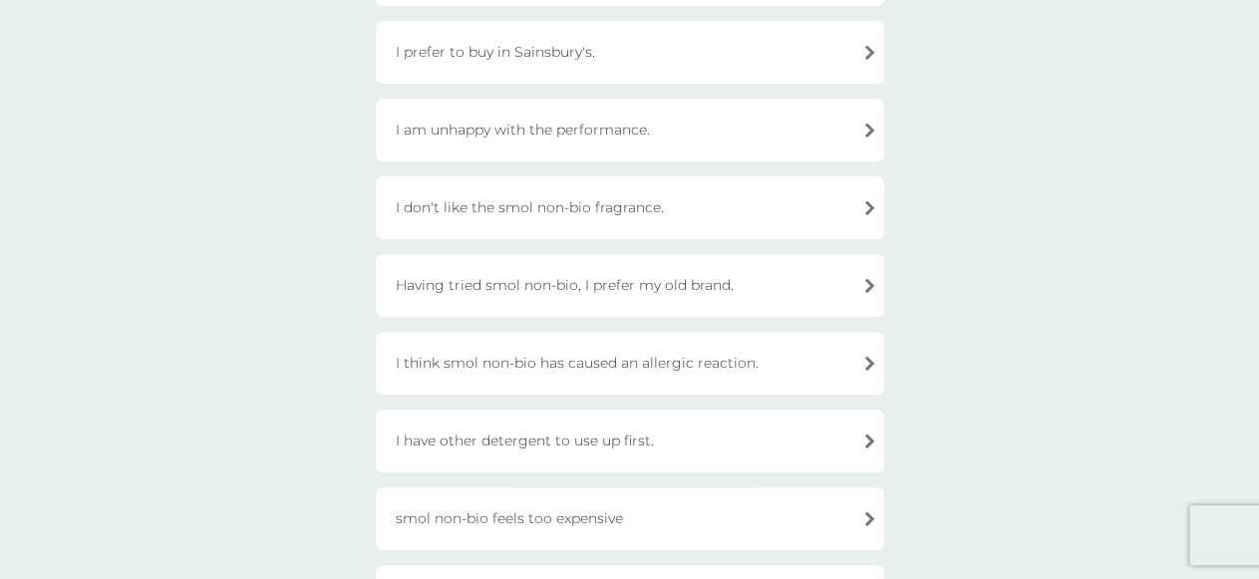
scroll to position [293, 0]
click at [869, 410] on div "I have other detergent to use up first." at bounding box center [630, 441] width 508 height 63
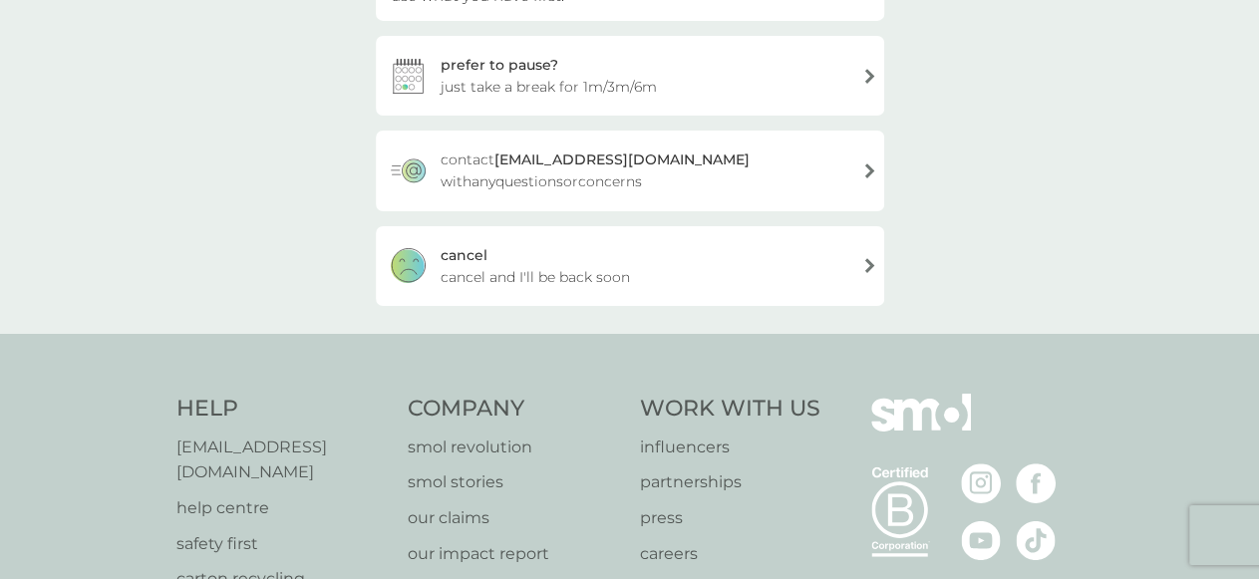
click at [413, 63] on div "prefer to pause? just take a break for 1m/3m/6m" at bounding box center [630, 76] width 508 height 80
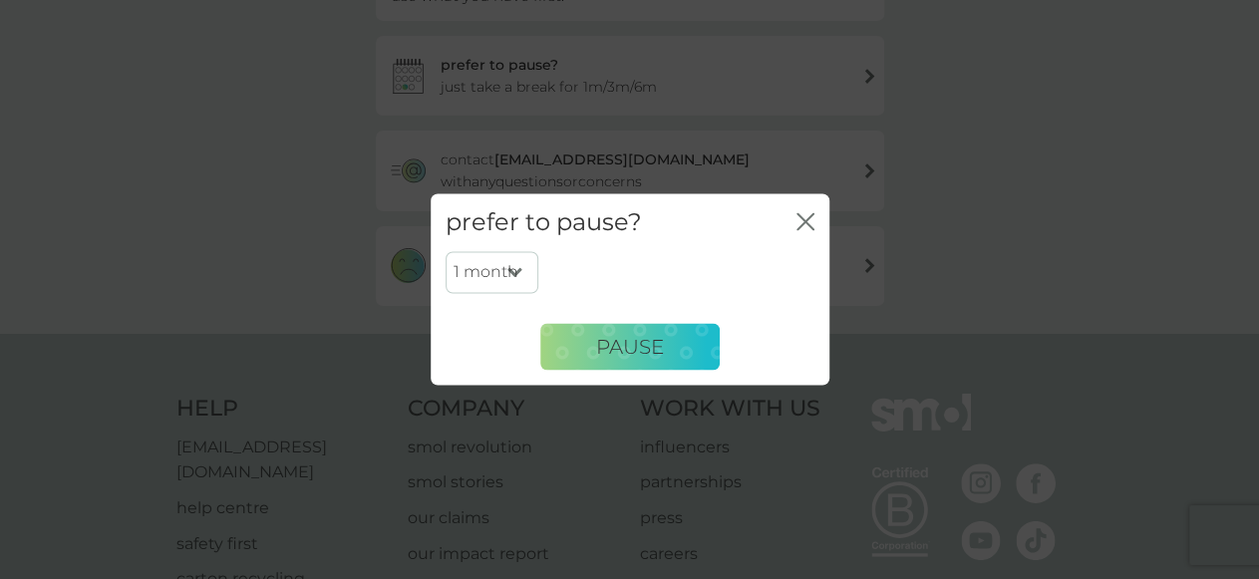
select select "6"
click option "6 months" at bounding box center [0, 0] width 0 height 0
click at [620, 348] on span "PAUSE" at bounding box center [630, 347] width 68 height 24
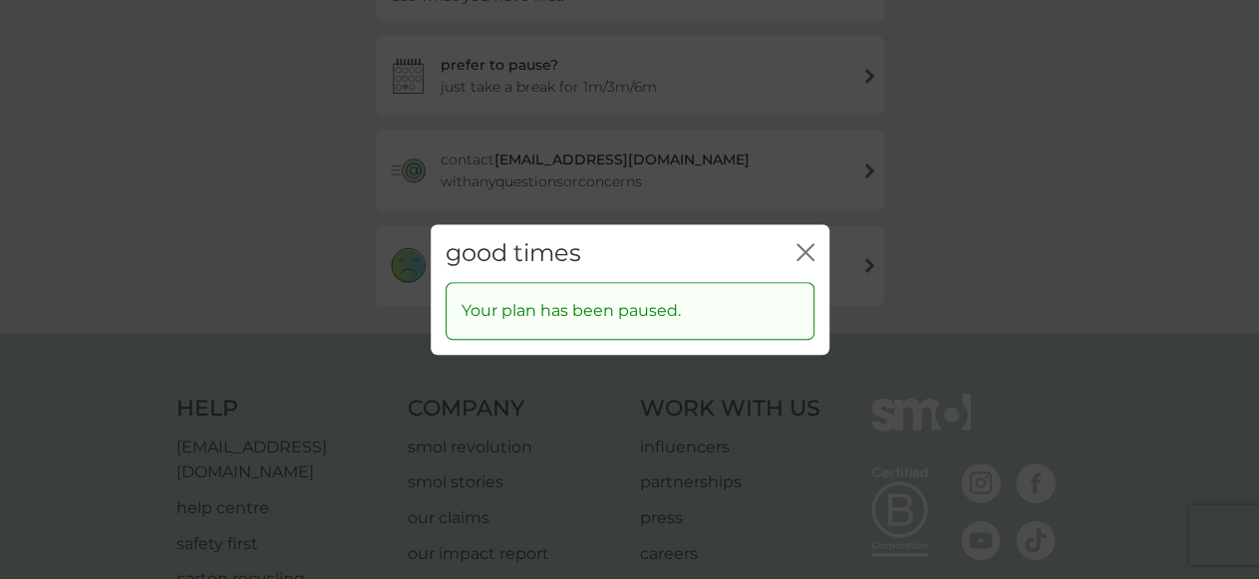
click at [815, 246] on div "good times close" at bounding box center [630, 253] width 399 height 59
click at [804, 248] on icon "close" at bounding box center [806, 252] width 18 height 18
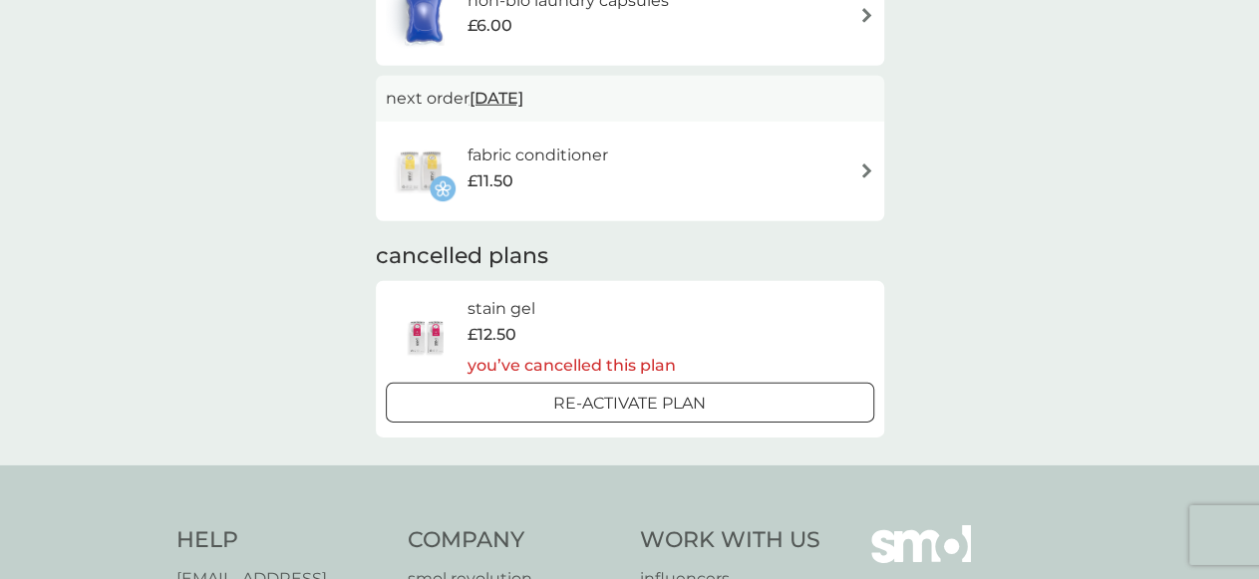
scroll to position [736, 0]
click at [868, 169] on img at bounding box center [866, 169] width 15 height 15
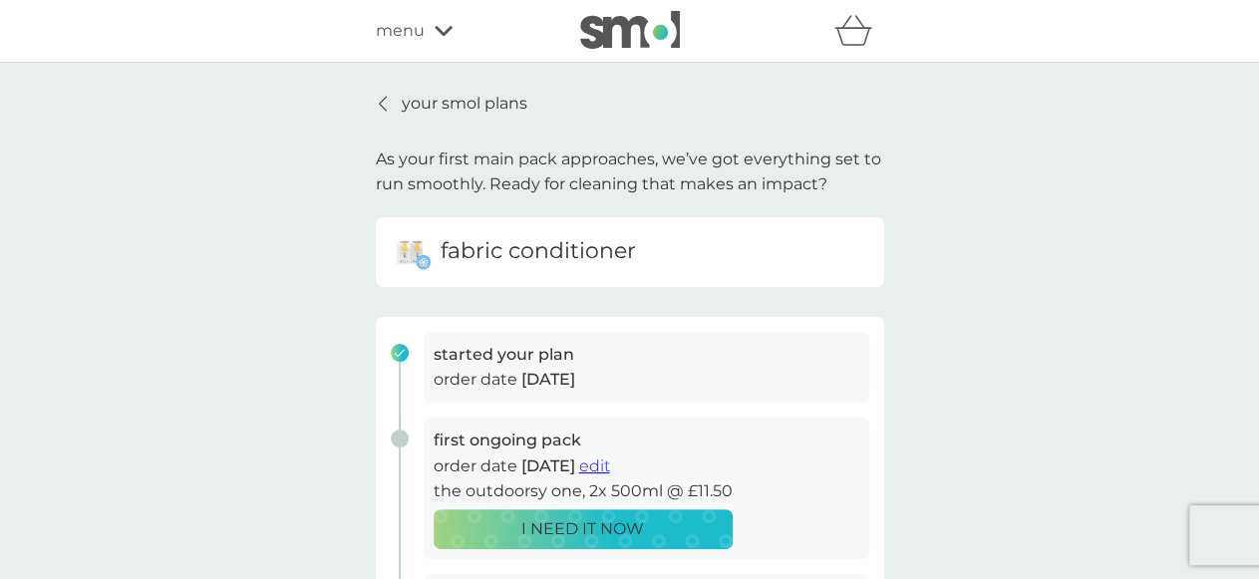
click at [435, 31] on icon at bounding box center [444, 31] width 18 height 10
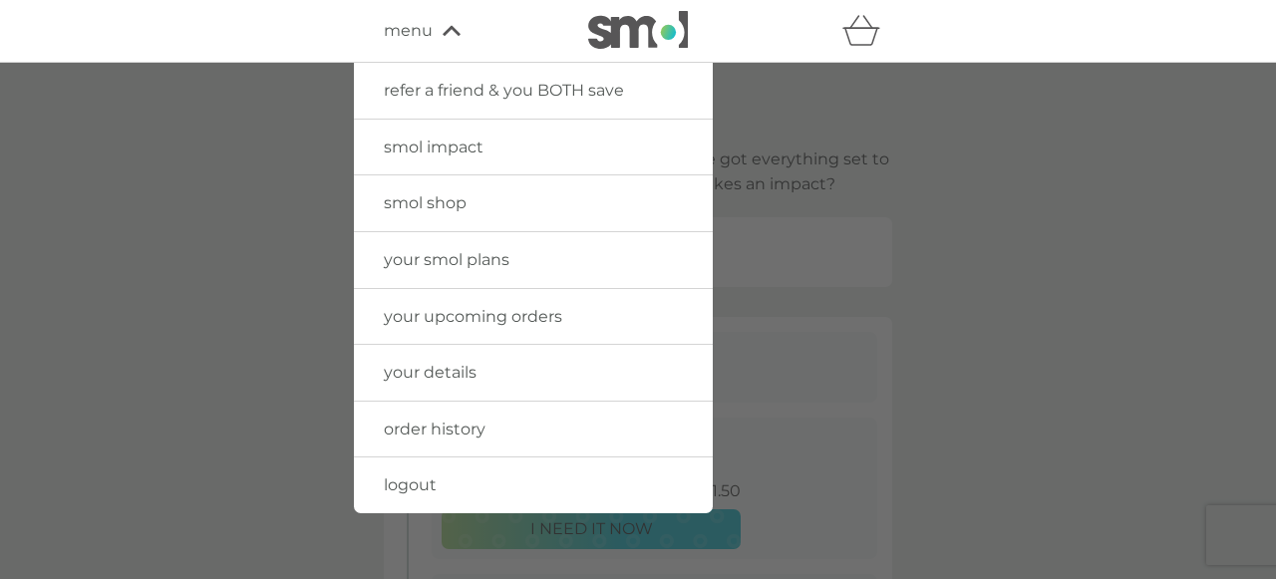
click at [429, 476] on link "logout" at bounding box center [533, 486] width 359 height 56
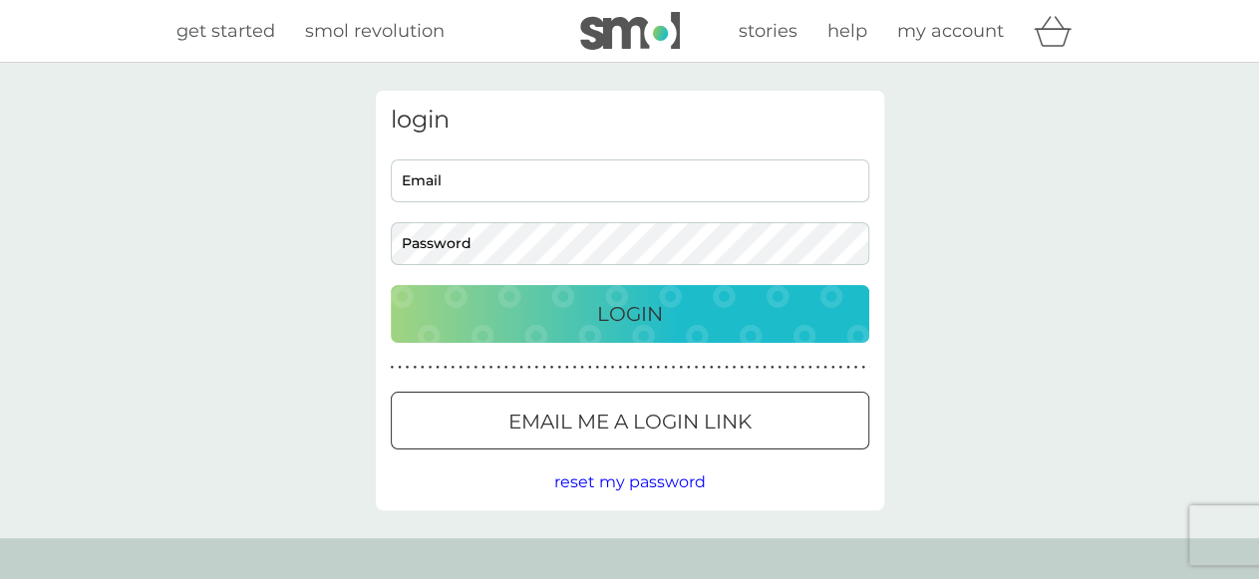
click at [1092, 246] on div "login Email Password Login ● ● ● ● ● ● ● ● ● ● ● ● ● ● ● ● ● ● ● ● ● ● ● ● ● ● …" at bounding box center [629, 301] width 1259 height 476
